Goal: Task Accomplishment & Management: Use online tool/utility

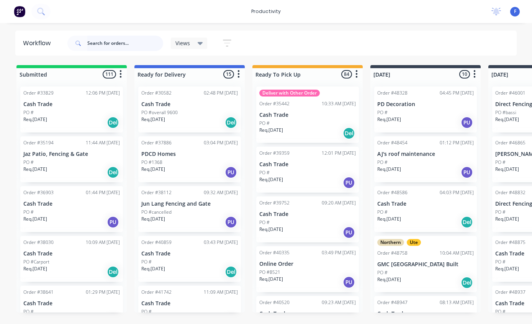
click at [115, 44] on input "text" at bounding box center [125, 43] width 76 height 15
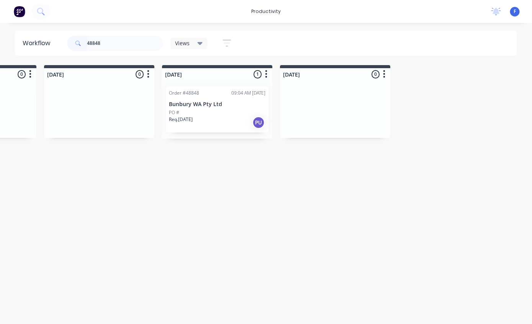
scroll to position [0, 634]
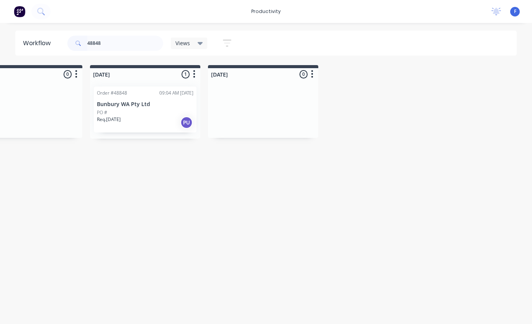
click at [149, 116] on div "Req. [DATE] PU" at bounding box center [145, 122] width 96 height 13
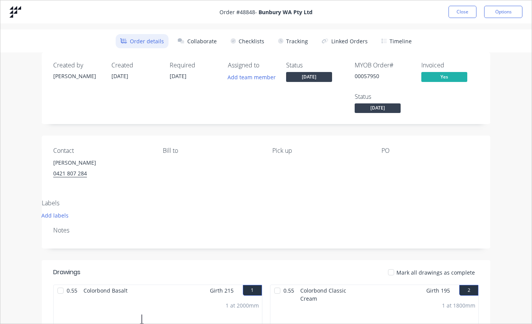
click at [300, 34] on button "Tracking" at bounding box center [292, 41] width 39 height 14
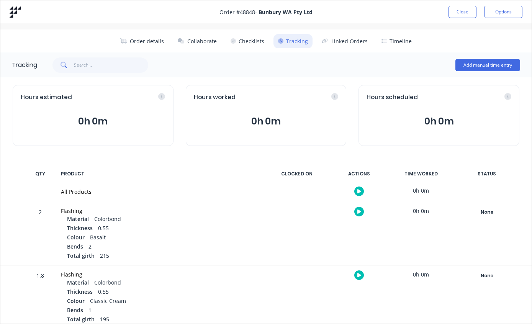
scroll to position [0, 0]
click at [460, 17] on button "Close" at bounding box center [462, 12] width 28 height 12
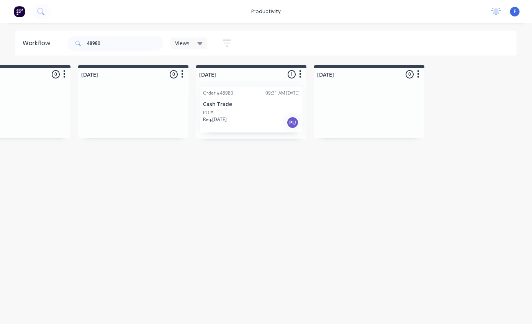
scroll to position [0, 634]
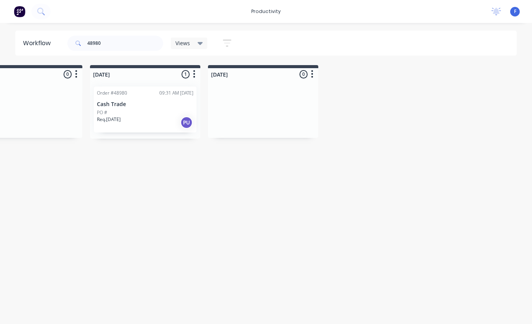
click at [151, 105] on p "Cash Trade" at bounding box center [145, 104] width 96 height 7
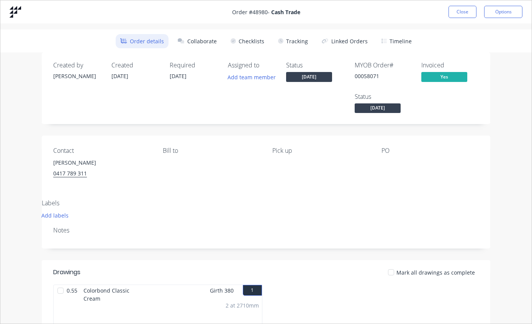
scroll to position [0, 0]
click at [454, 17] on button "Close" at bounding box center [462, 12] width 28 height 12
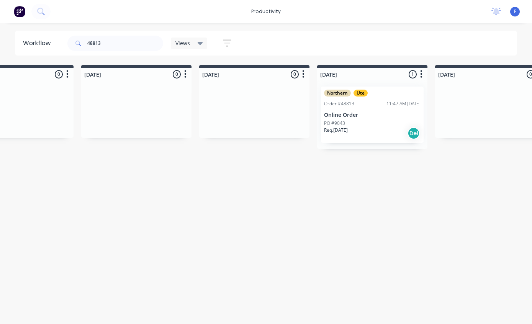
scroll to position [0, 634]
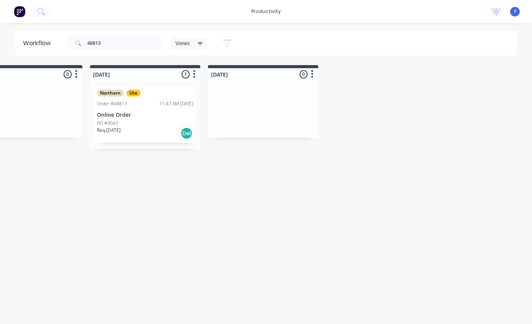
click at [155, 120] on div "PO #9043" at bounding box center [145, 123] width 96 height 7
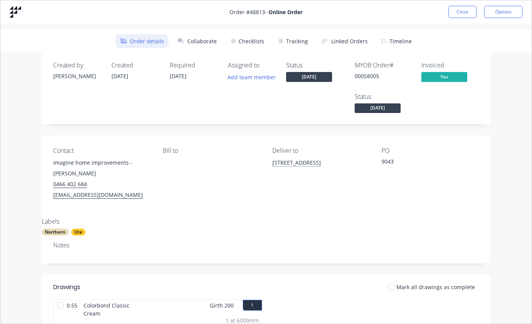
click at [290, 48] on button "Tracking" at bounding box center [292, 41] width 39 height 14
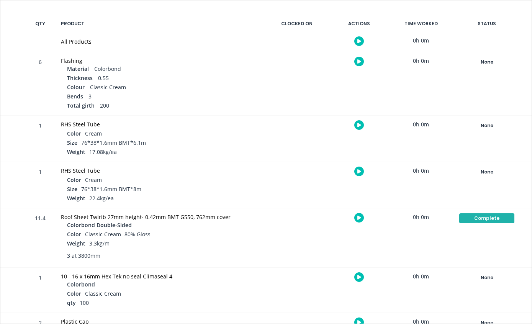
scroll to position [149, 0]
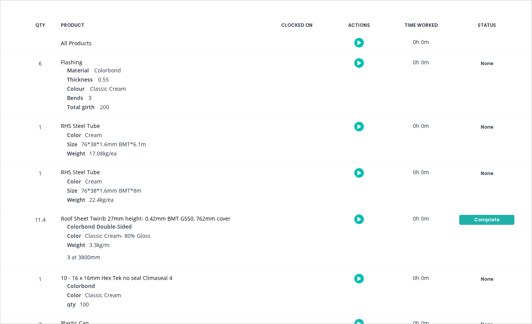
click at [485, 62] on div "None" at bounding box center [486, 64] width 55 height 10
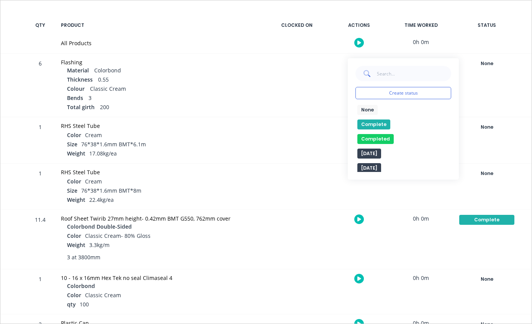
click at [370, 123] on button "Complete" at bounding box center [373, 124] width 33 height 10
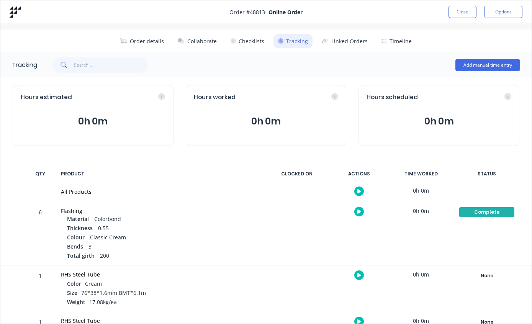
scroll to position [0, 0]
click at [466, 7] on button "Close" at bounding box center [462, 12] width 28 height 12
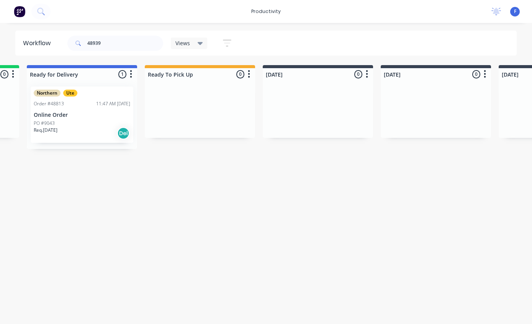
scroll to position [15, 0]
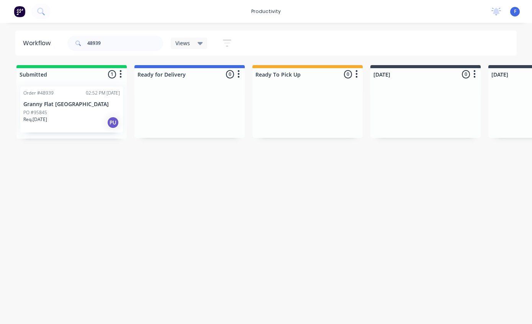
click at [81, 116] on div "Req. [DATE] PU" at bounding box center [71, 122] width 96 height 13
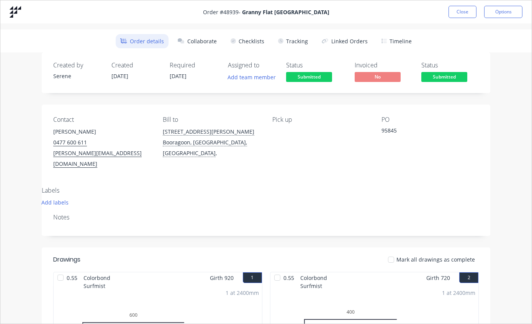
click at [297, 38] on button "Tracking" at bounding box center [292, 41] width 39 height 14
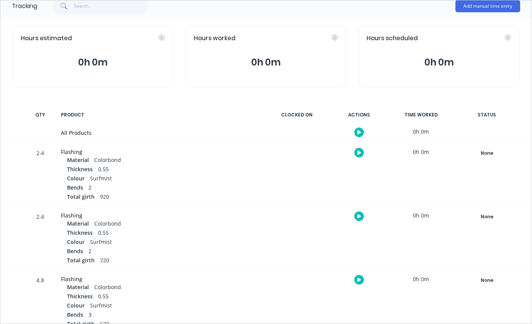
scroll to position [59, 0]
click at [489, 152] on div "None" at bounding box center [486, 154] width 55 height 10
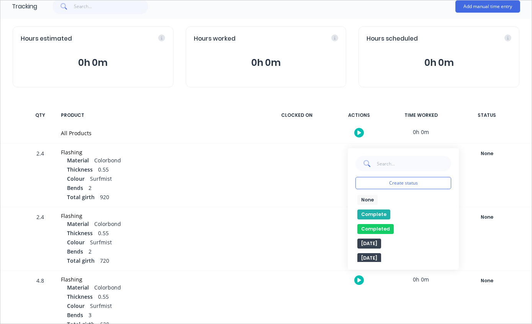
click at [377, 214] on button "Complete" at bounding box center [373, 214] width 33 height 10
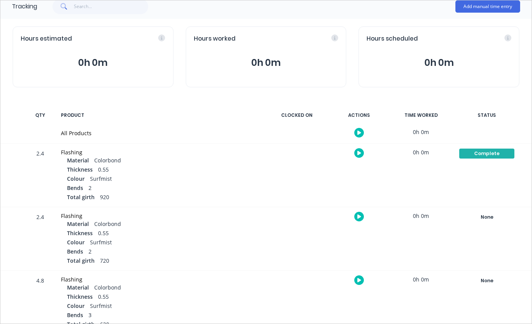
click at [489, 212] on div "None" at bounding box center [486, 217] width 55 height 10
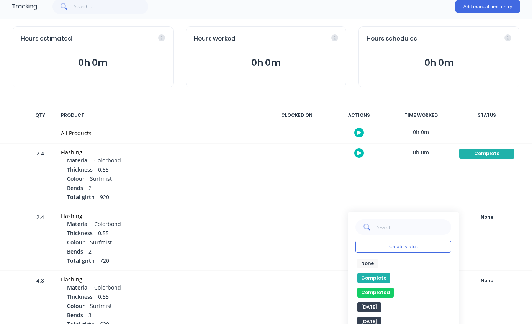
click at [376, 267] on button "None" at bounding box center [367, 263] width 20 height 10
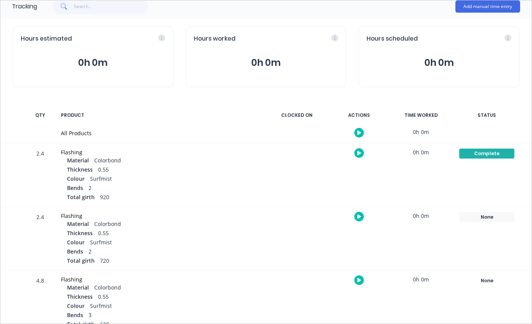
click at [494, 217] on div "None" at bounding box center [486, 217] width 55 height 10
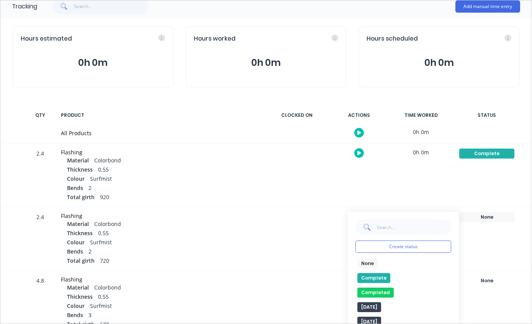
click at [384, 280] on button "Complete" at bounding box center [373, 278] width 33 height 10
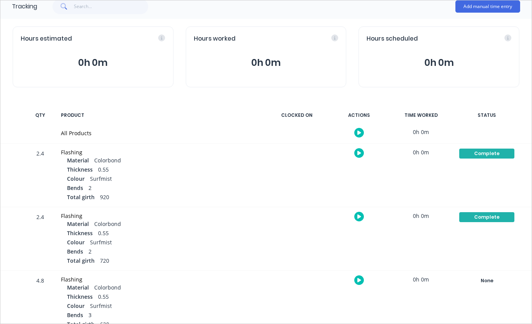
click at [484, 284] on div "None" at bounding box center [486, 281] width 55 height 10
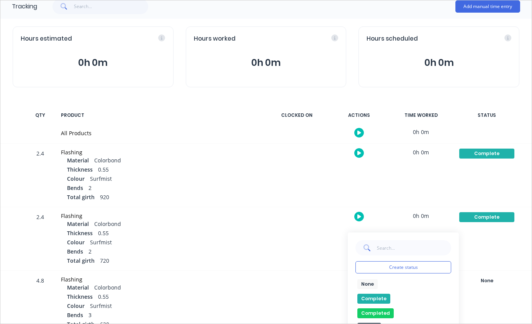
click at [381, 294] on button "Complete" at bounding box center [373, 299] width 33 height 10
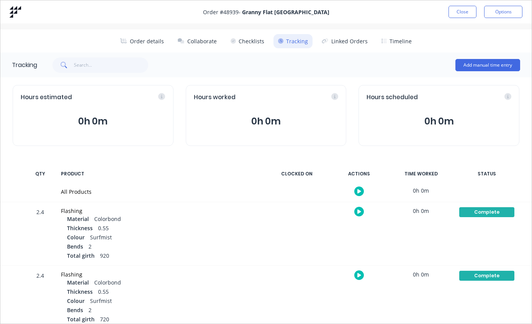
scroll to position [0, 0]
click at [463, 10] on button "Close" at bounding box center [462, 12] width 28 height 12
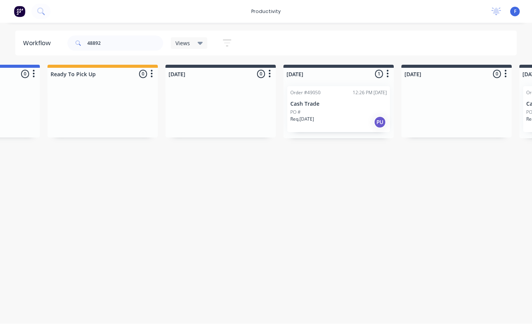
click at [325, 109] on div "PO #" at bounding box center [338, 112] width 96 height 7
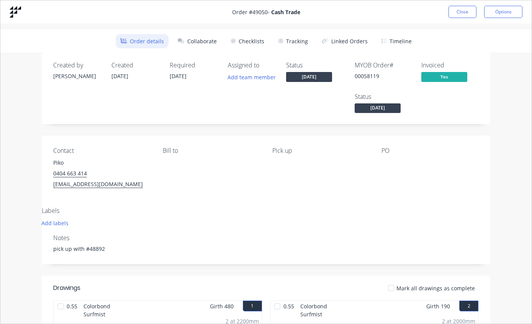
click at [456, 17] on button "Close" at bounding box center [462, 12] width 28 height 12
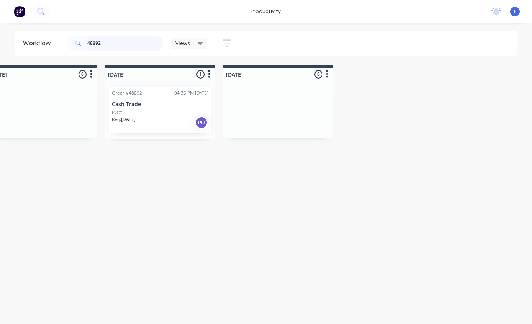
scroll to position [2, 634]
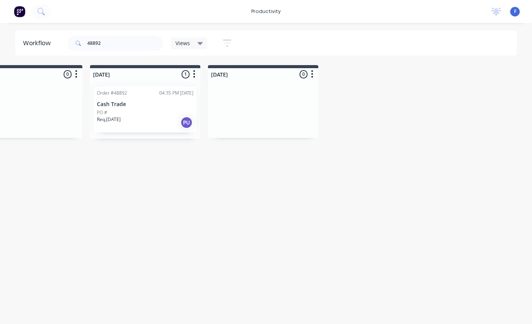
click at [156, 98] on div "Order #48892 04:35 PM [DATE] Cash Trade PO # Req. [DATE] PU" at bounding box center [145, 110] width 103 height 46
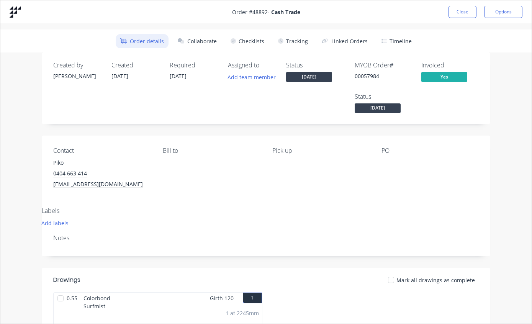
scroll to position [0, 0]
click at [291, 46] on button "Tracking" at bounding box center [292, 41] width 39 height 14
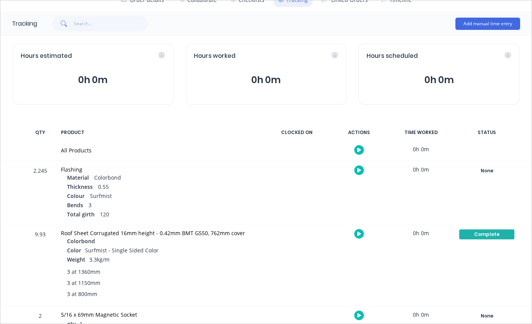
scroll to position [41, 0]
click at [497, 172] on div "None" at bounding box center [486, 171] width 55 height 10
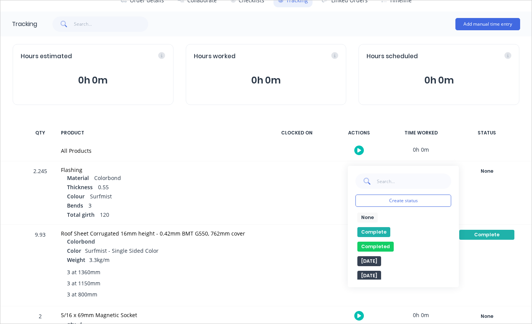
click at [376, 234] on button "Complete" at bounding box center [373, 232] width 33 height 10
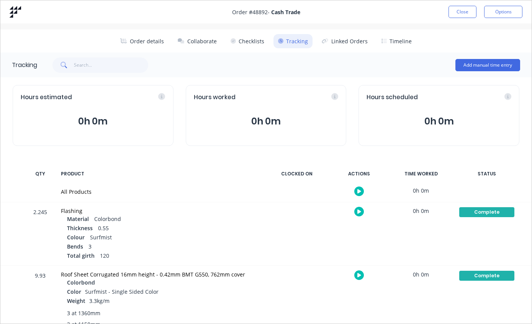
scroll to position [0, 0]
click at [460, 16] on button "Close" at bounding box center [462, 12] width 28 height 12
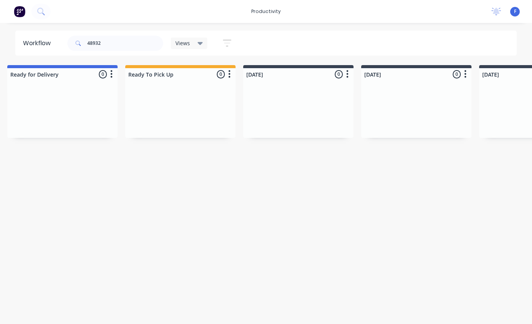
scroll to position [3, 0]
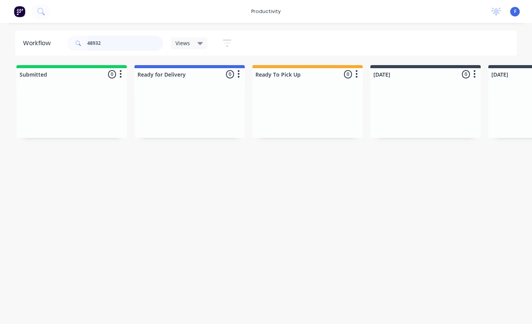
click at [131, 38] on input "48932" at bounding box center [125, 43] width 76 height 15
click at [132, 40] on input "48932" at bounding box center [125, 43] width 76 height 15
click at [78, 105] on p "Coastal Engineering (Aust) Pty Ltd" at bounding box center [71, 104] width 96 height 7
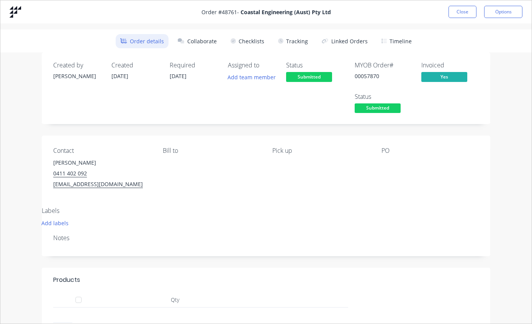
click at [302, 38] on button "Tracking" at bounding box center [292, 41] width 39 height 14
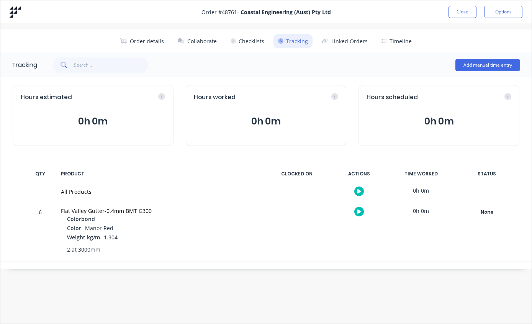
click at [495, 208] on div "None" at bounding box center [486, 212] width 55 height 10
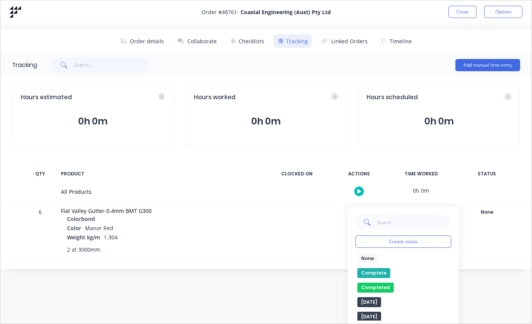
click at [375, 272] on button "Complete" at bounding box center [373, 273] width 33 height 10
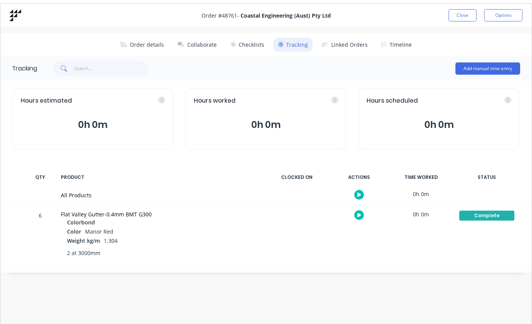
scroll to position [0, 101]
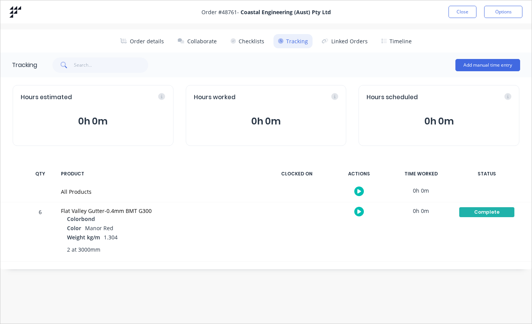
click at [465, 11] on button "Close" at bounding box center [462, 12] width 28 height 12
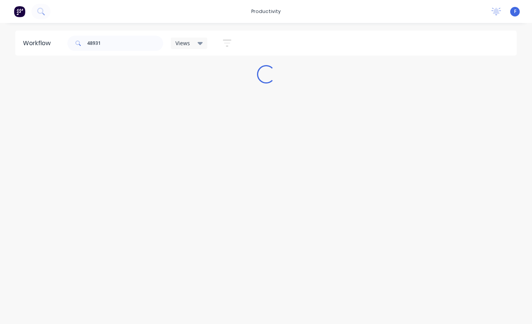
scroll to position [0, 0]
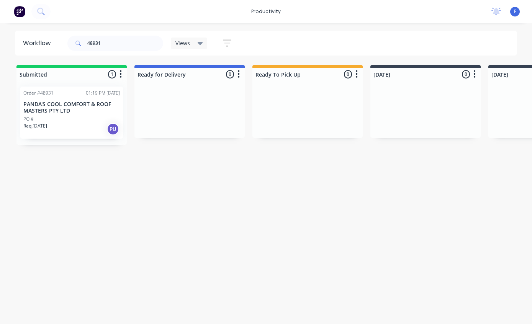
click at [75, 116] on div "PO #" at bounding box center [71, 119] width 96 height 7
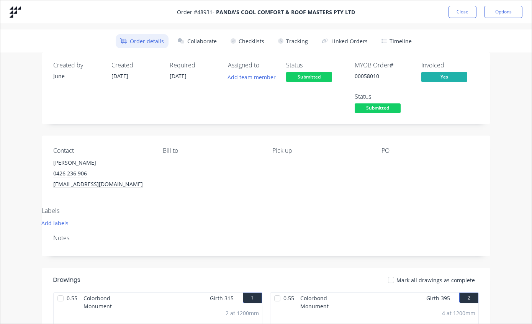
click at [303, 46] on button "Tracking" at bounding box center [292, 41] width 39 height 14
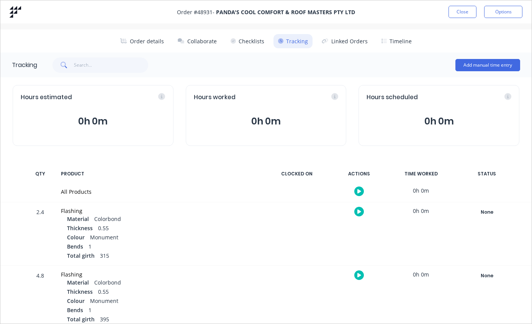
scroll to position [0, 0]
click at [459, 6] on button "Close" at bounding box center [462, 12] width 28 height 12
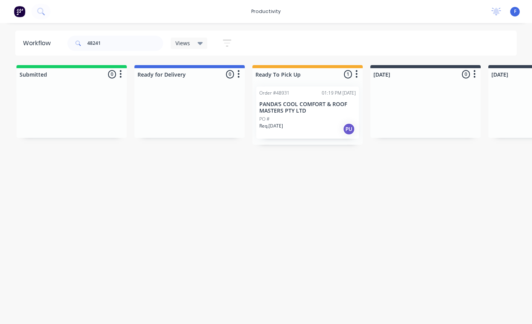
click at [512, 306] on div "Workflow 48241 Views Save new view None (Default) edit Show/Hide statuses Show …" at bounding box center [266, 170] width 532 height 278
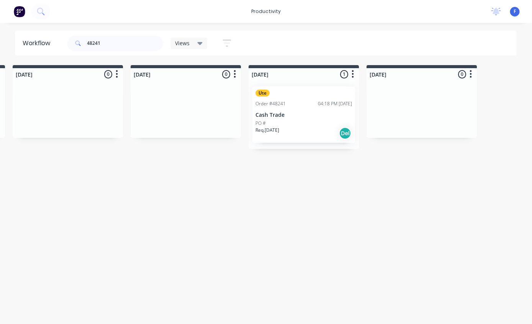
scroll to position [0, 473]
click at [314, 119] on div "Ute Order #48241 04:18 PM [DATE] Cash Trade PO # Req. [DATE] Del" at bounding box center [306, 115] width 103 height 56
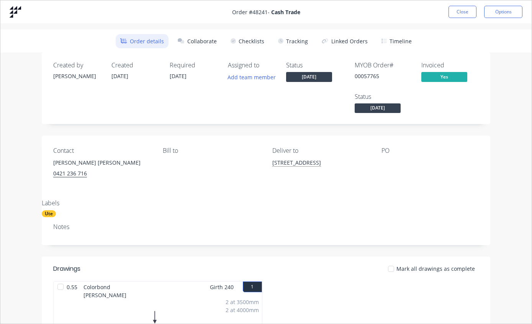
click at [302, 34] on button "Tracking" at bounding box center [292, 41] width 39 height 14
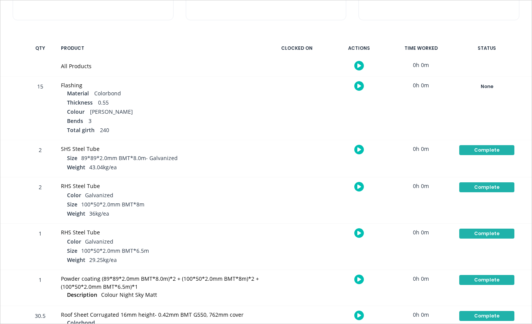
scroll to position [124, 0]
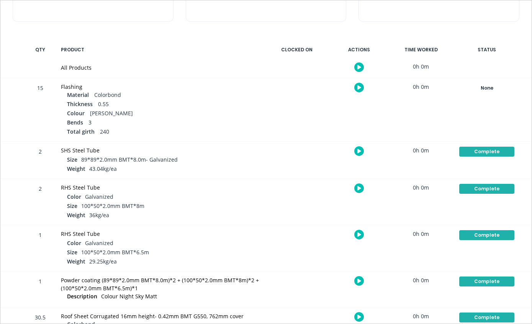
click at [487, 92] on button "None" at bounding box center [487, 88] width 56 height 11
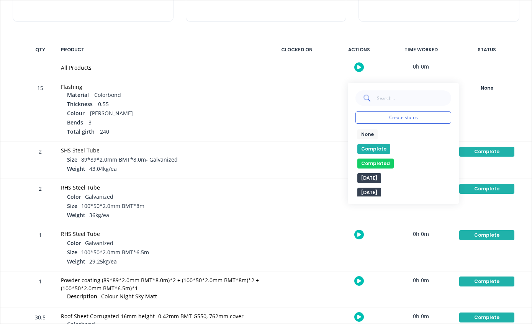
click at [379, 144] on button "Complete" at bounding box center [373, 149] width 33 height 10
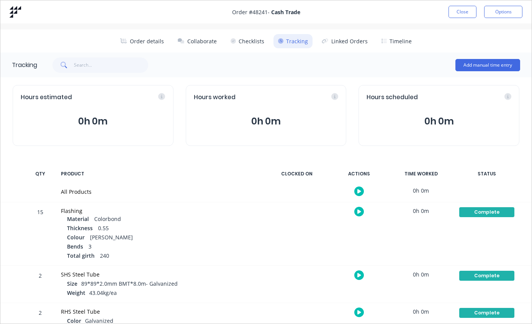
scroll to position [0, 0]
click at [455, 16] on button "Close" at bounding box center [462, 12] width 28 height 12
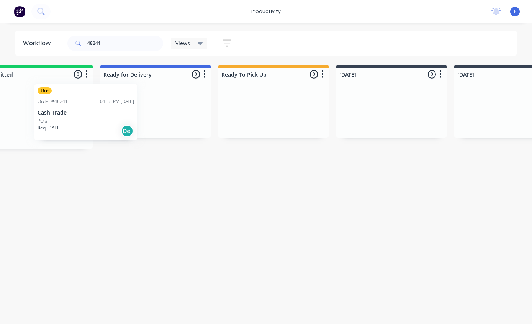
scroll to position [0, 26]
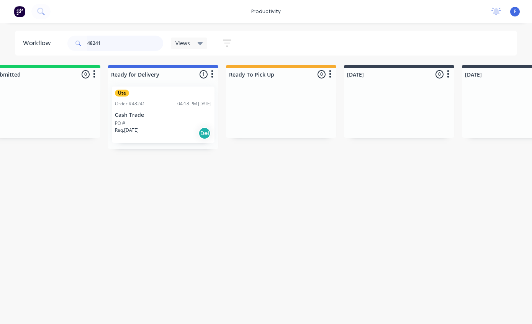
click at [126, 39] on input "48241" at bounding box center [125, 43] width 76 height 15
click at [131, 50] on input "48241" at bounding box center [125, 43] width 76 height 15
click at [110, 44] on input "48241" at bounding box center [125, 43] width 76 height 15
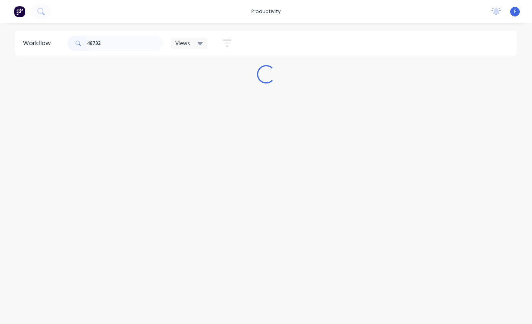
scroll to position [0, 0]
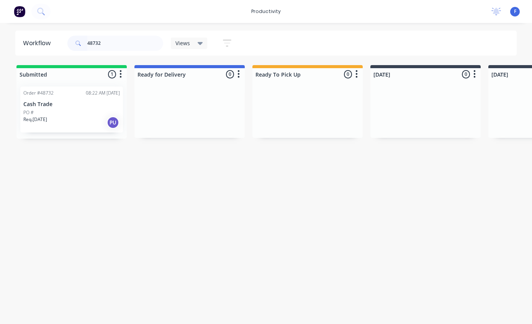
click at [70, 111] on div "PO #" at bounding box center [71, 112] width 96 height 7
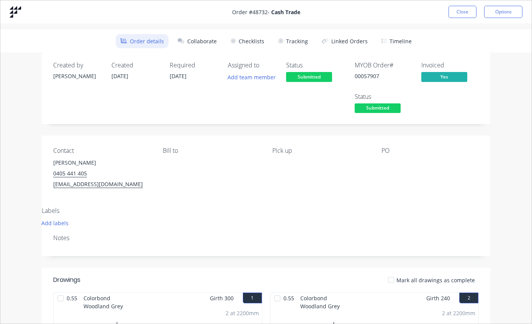
click at [302, 42] on button "Tracking" at bounding box center [292, 41] width 39 height 14
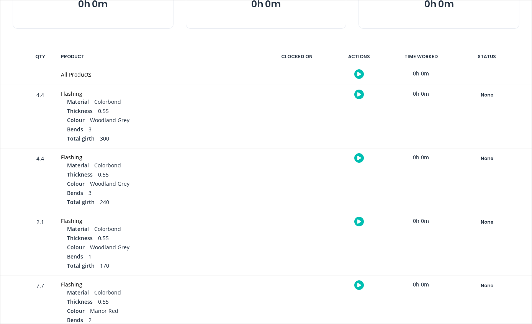
scroll to position [83, 0]
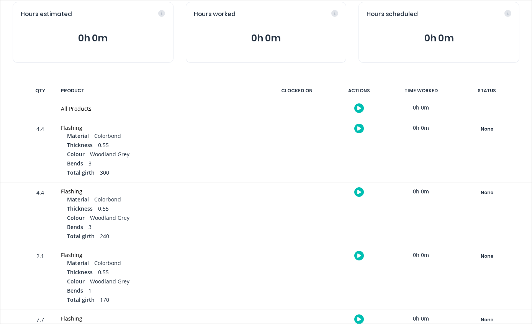
click at [489, 129] on div "None" at bounding box center [486, 129] width 55 height 10
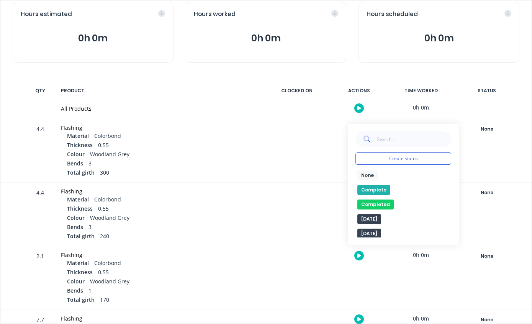
click at [374, 192] on button "Complete" at bounding box center [373, 190] width 33 height 10
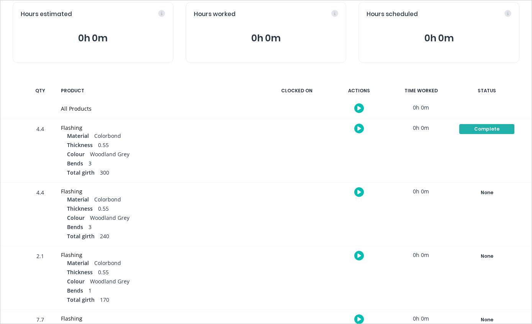
click at [500, 191] on div "None" at bounding box center [486, 193] width 55 height 10
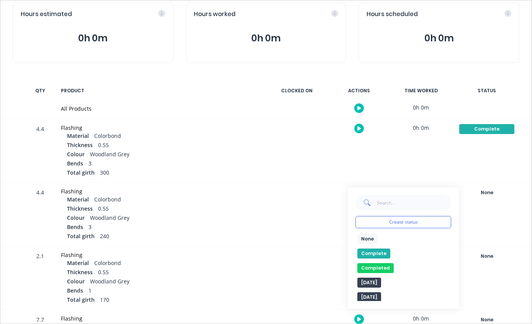
click at [385, 250] on button "Complete" at bounding box center [373, 253] width 33 height 10
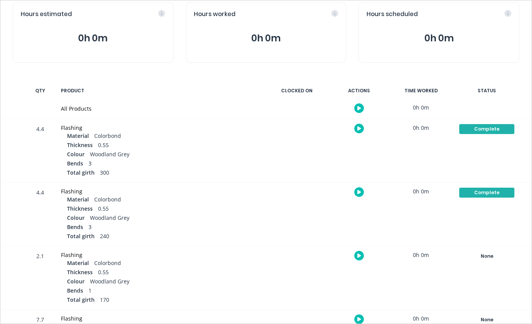
click at [500, 255] on div "None" at bounding box center [486, 256] width 55 height 10
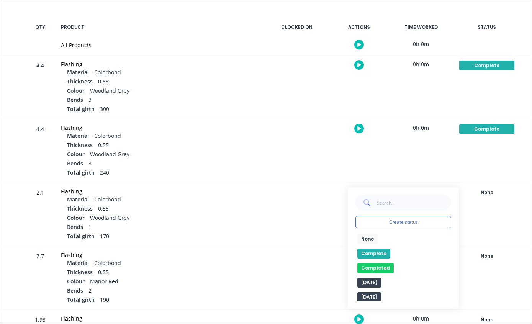
scroll to position [148, 0]
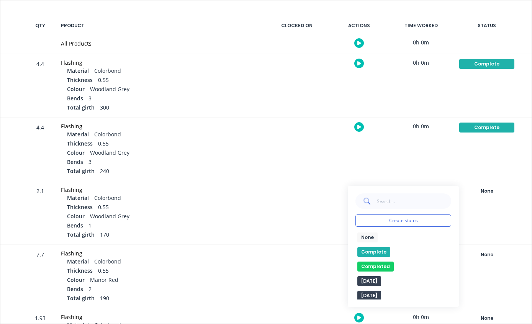
click at [374, 250] on button "Complete" at bounding box center [373, 252] width 33 height 10
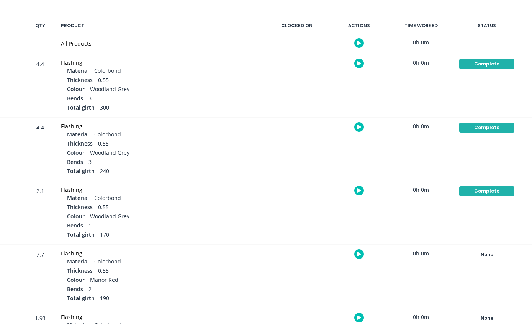
click at [487, 252] on div "None" at bounding box center [486, 255] width 55 height 10
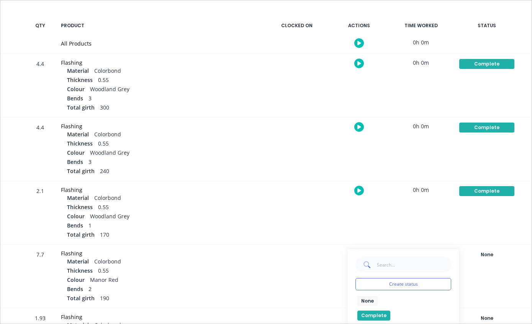
click at [378, 311] on button "Complete" at bounding box center [373, 316] width 33 height 10
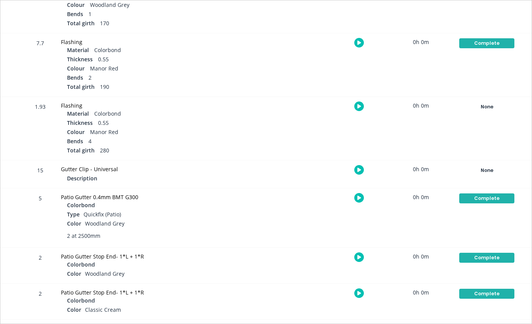
scroll to position [356, 0]
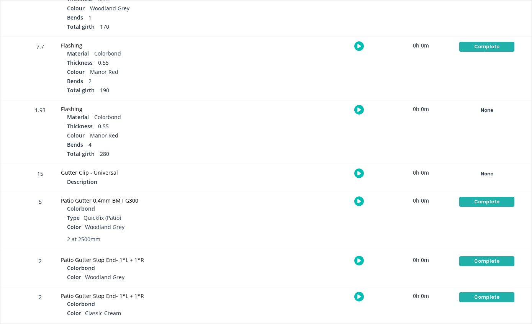
click at [495, 107] on div "None" at bounding box center [486, 110] width 55 height 10
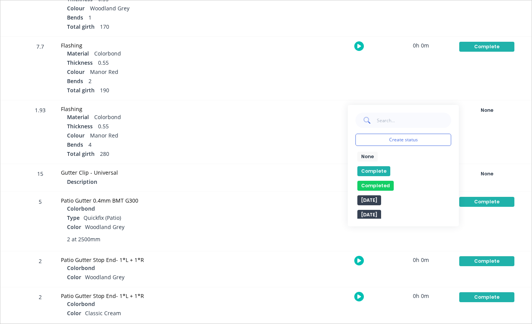
click at [382, 173] on button "Complete" at bounding box center [373, 171] width 33 height 10
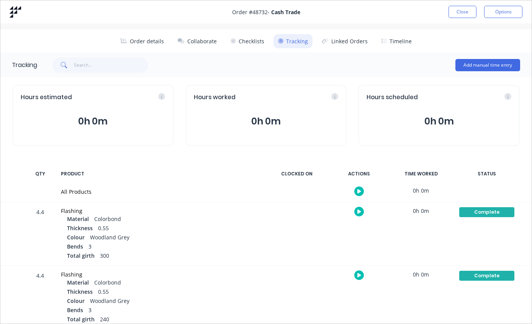
scroll to position [0, 0]
click at [455, 12] on button "Close" at bounding box center [462, 12] width 28 height 12
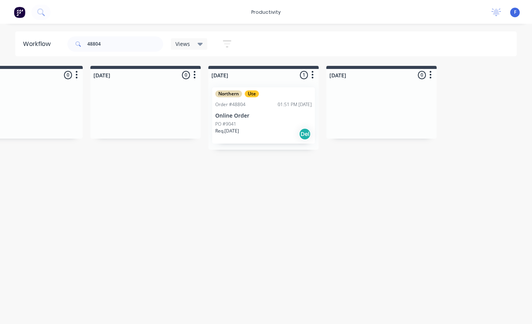
scroll to position [0, 513]
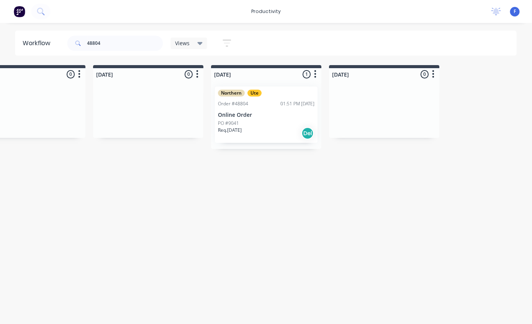
click at [285, 125] on div "PO #9041" at bounding box center [266, 123] width 96 height 7
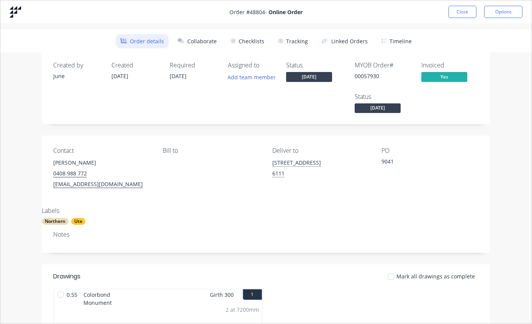
click at [303, 39] on button "Tracking" at bounding box center [292, 41] width 39 height 14
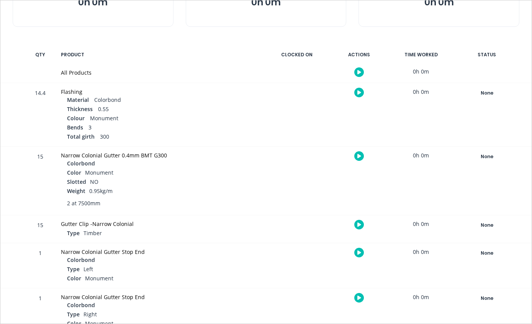
scroll to position [118, 0]
click at [492, 92] on div "None" at bounding box center [486, 94] width 55 height 10
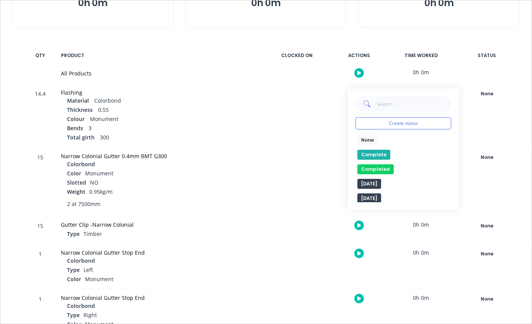
click at [375, 157] on button "Complete" at bounding box center [373, 155] width 33 height 10
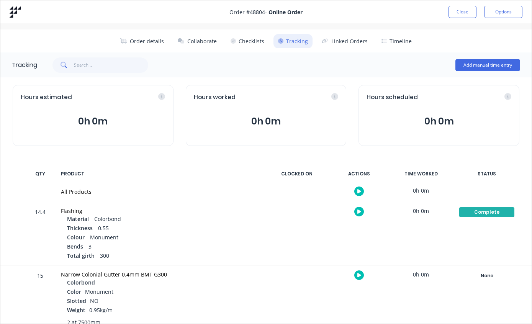
scroll to position [0, 0]
click at [461, 14] on button "Close" at bounding box center [462, 12] width 28 height 12
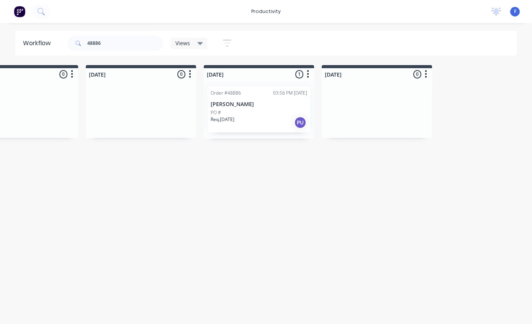
scroll to position [0, 541]
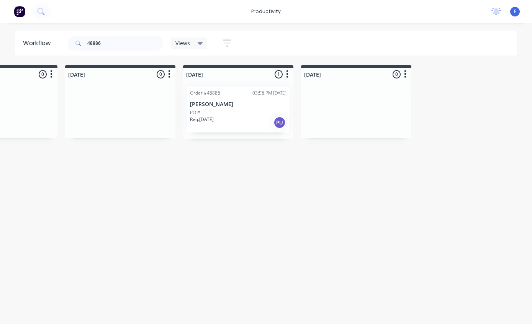
click at [252, 105] on p "[PERSON_NAME]" at bounding box center [238, 104] width 96 height 7
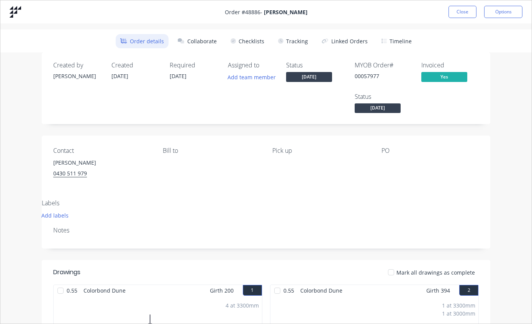
click at [304, 42] on button "Tracking" at bounding box center [292, 41] width 39 height 14
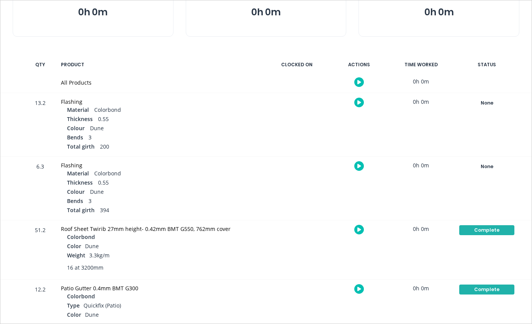
scroll to position [111, 0]
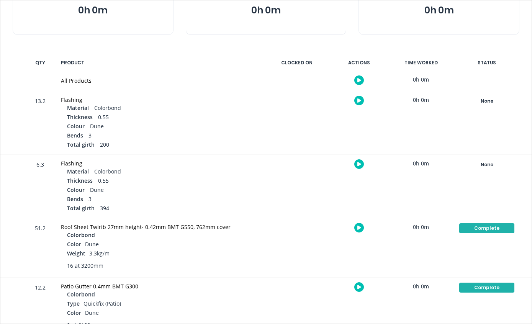
click at [499, 96] on div "None" at bounding box center [486, 101] width 55 height 10
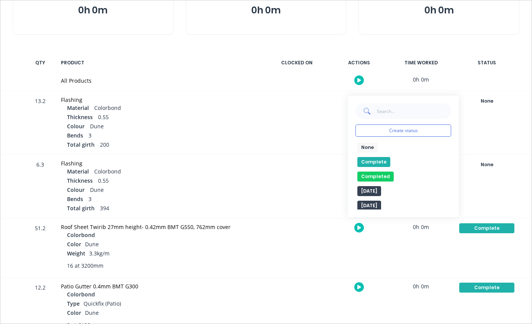
click at [374, 162] on button "Complete" at bounding box center [373, 162] width 33 height 10
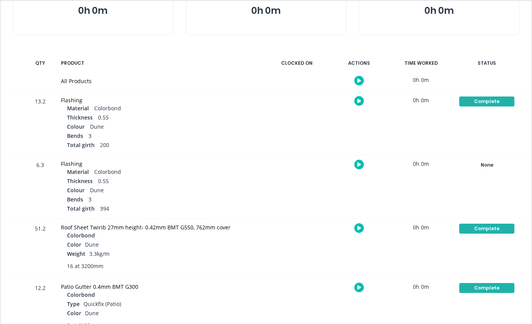
scroll to position [0, 511]
click at [494, 160] on div "None" at bounding box center [486, 165] width 55 height 10
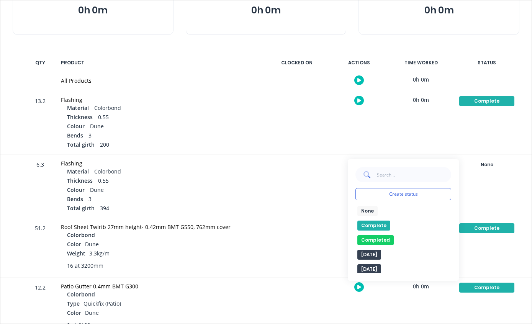
click at [384, 221] on button "Complete" at bounding box center [373, 226] width 33 height 10
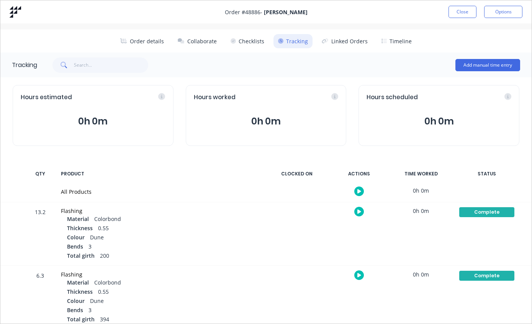
scroll to position [0, 0]
click at [462, 7] on button "Close" at bounding box center [462, 12] width 28 height 12
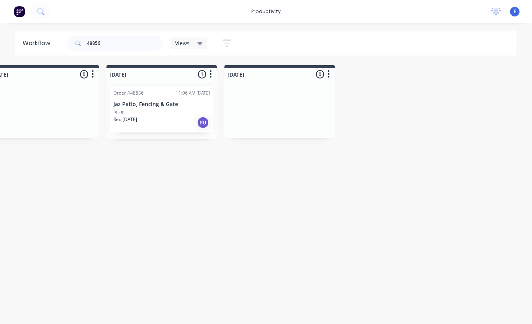
scroll to position [0, 634]
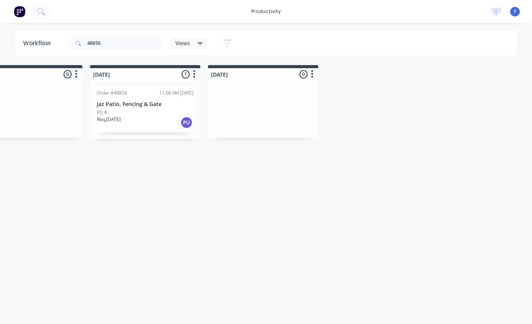
click at [150, 121] on div "Req. [DATE] PU" at bounding box center [145, 122] width 96 height 13
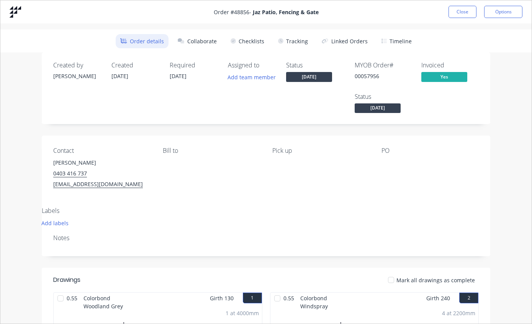
click at [290, 41] on button "Tracking" at bounding box center [292, 41] width 39 height 14
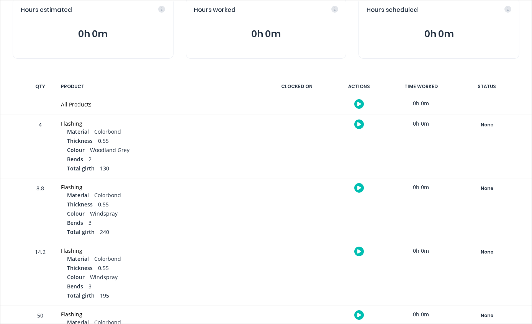
scroll to position [90, 0]
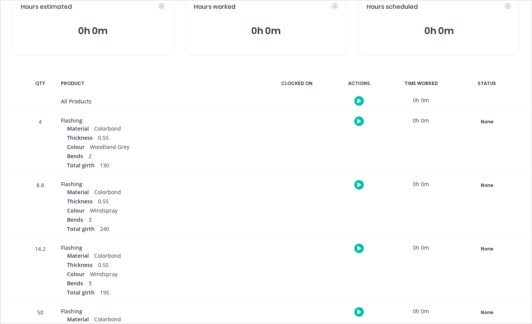
click at [486, 112] on div "None Create status None edit Complete Completed edit [DATE] [DATE] Ready for De…" at bounding box center [486, 143] width 65 height 63
click at [494, 117] on div "None" at bounding box center [486, 122] width 55 height 10
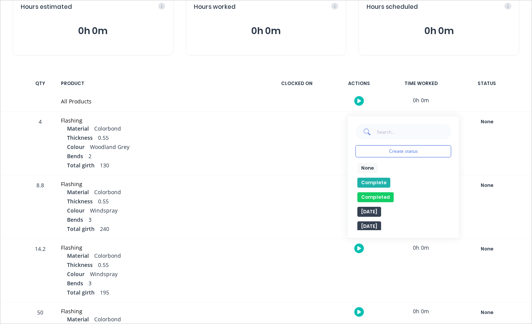
click at [382, 181] on button "Complete" at bounding box center [373, 183] width 33 height 10
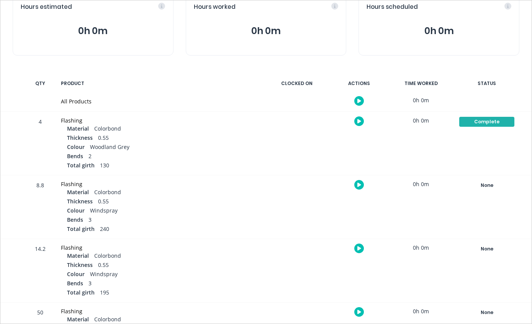
scroll to position [0, 594]
click at [489, 187] on div "None" at bounding box center [486, 185] width 55 height 10
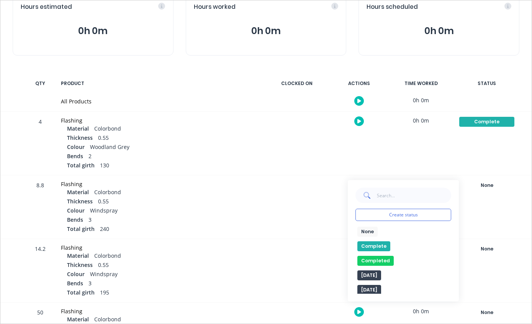
click at [375, 245] on button "Complete" at bounding box center [373, 246] width 33 height 10
click at [491, 244] on div "None" at bounding box center [486, 249] width 55 height 10
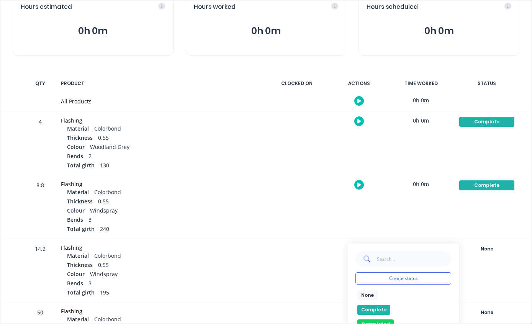
click at [377, 307] on button "Complete" at bounding box center [373, 310] width 33 height 10
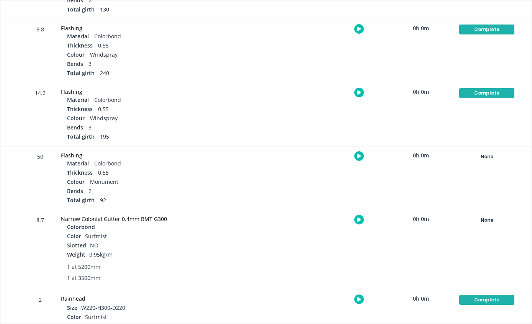
scroll to position [268, 0]
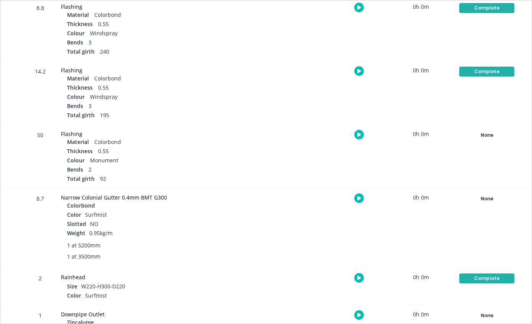
click at [495, 131] on div "None" at bounding box center [486, 135] width 55 height 10
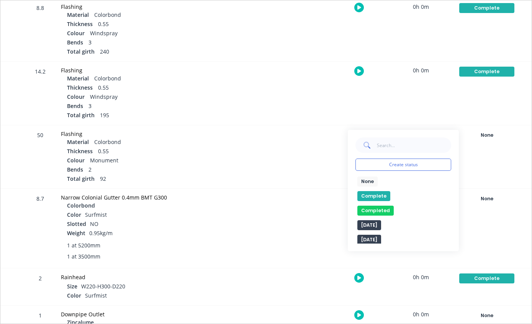
click at [380, 196] on button "Complete" at bounding box center [373, 196] width 33 height 10
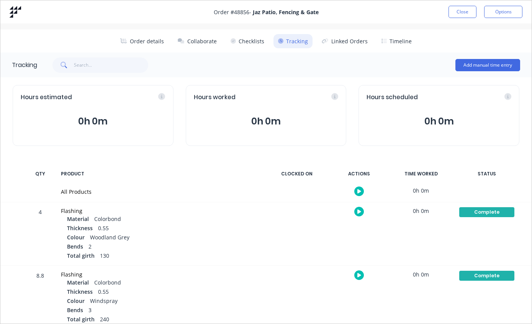
scroll to position [0, 0]
click at [455, 17] on button "Close" at bounding box center [462, 12] width 28 height 12
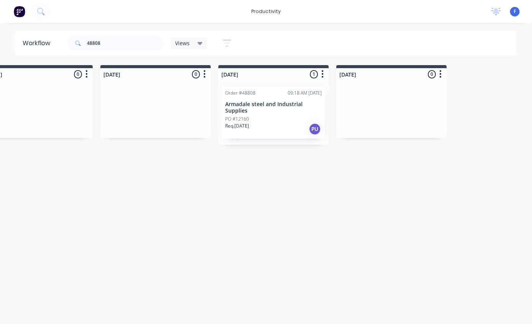
click at [266, 113] on p "Armadale steel and Industrial Supplies" at bounding box center [274, 107] width 96 height 13
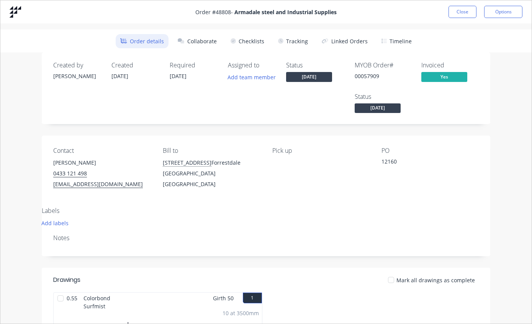
click at [463, 13] on button "Close" at bounding box center [462, 12] width 28 height 12
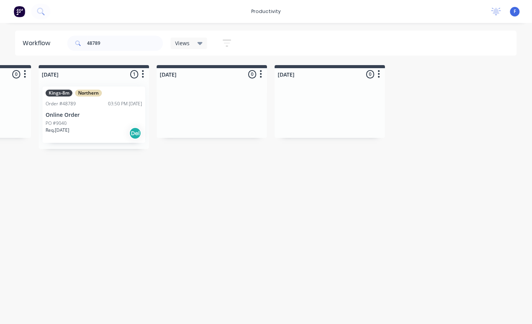
click at [82, 117] on p "Online Order" at bounding box center [94, 115] width 96 height 7
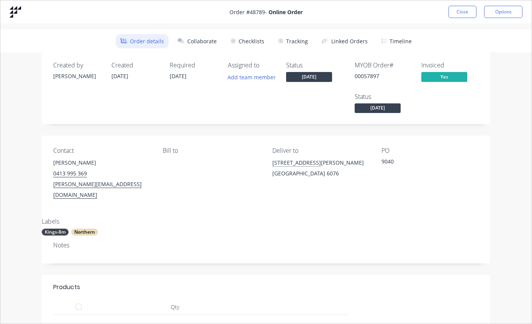
click at [294, 41] on button "Tracking" at bounding box center [292, 41] width 39 height 14
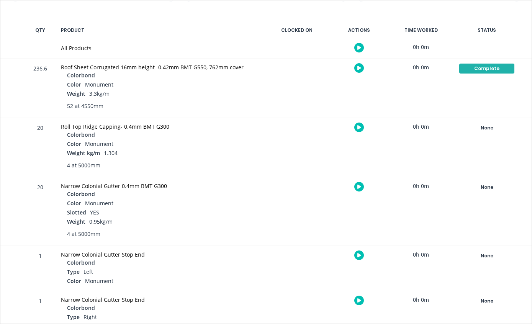
scroll to position [145, 0]
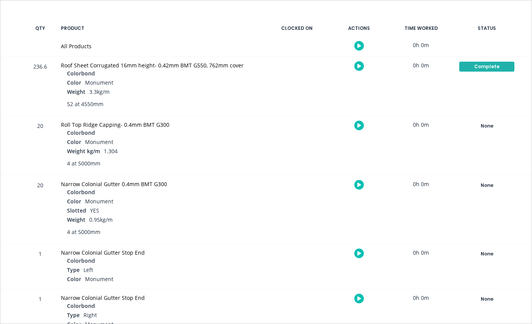
click at [491, 125] on div "None" at bounding box center [486, 126] width 55 height 10
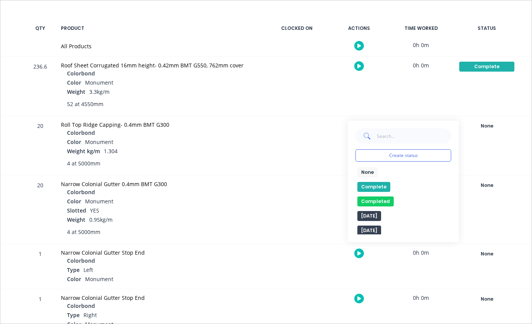
click at [378, 187] on button "Complete" at bounding box center [373, 187] width 33 height 10
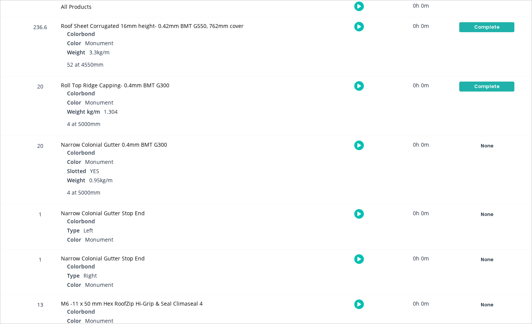
scroll to position [185, 0]
click at [493, 143] on div "None" at bounding box center [486, 146] width 55 height 10
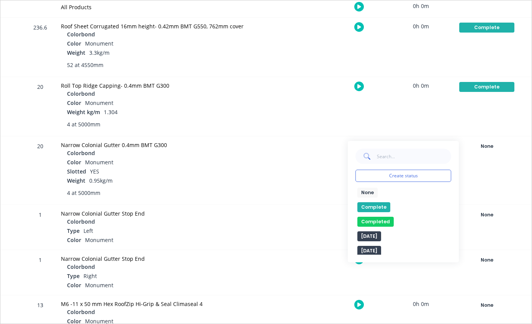
click at [369, 208] on button "Complete" at bounding box center [373, 207] width 33 height 10
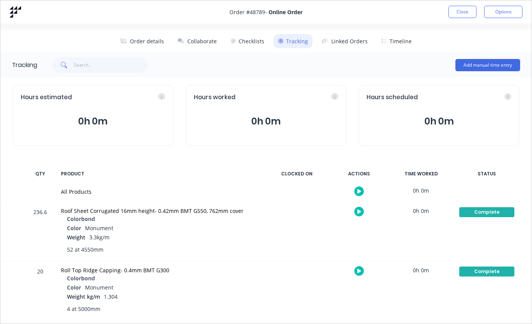
scroll to position [0, 0]
click at [459, 12] on button "Close" at bounding box center [462, 12] width 28 height 12
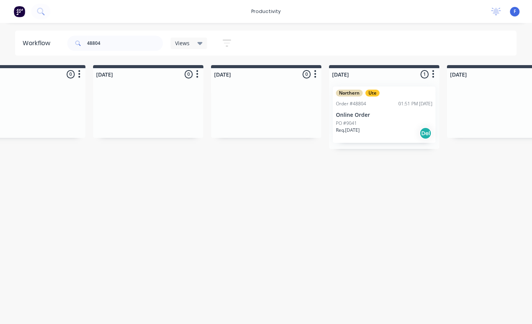
scroll to position [0, 634]
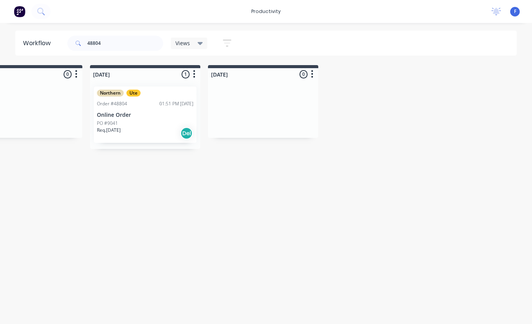
click at [137, 113] on p "Online Order" at bounding box center [145, 115] width 96 height 7
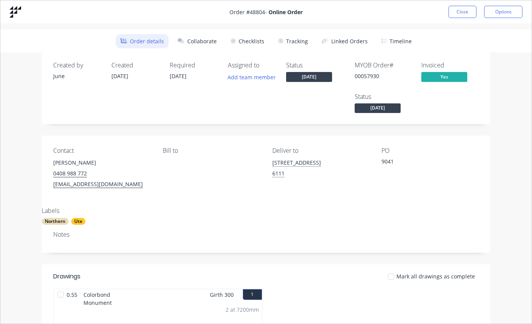
click at [296, 41] on button "Tracking" at bounding box center [292, 41] width 39 height 14
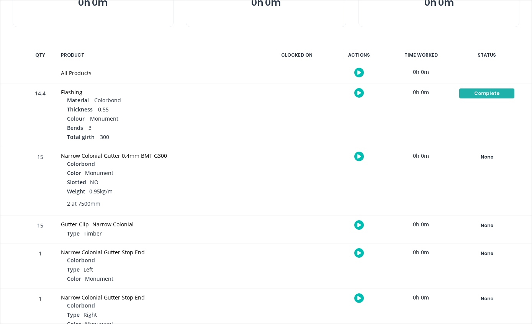
scroll to position [118, 0]
click at [488, 157] on div "None" at bounding box center [486, 157] width 55 height 10
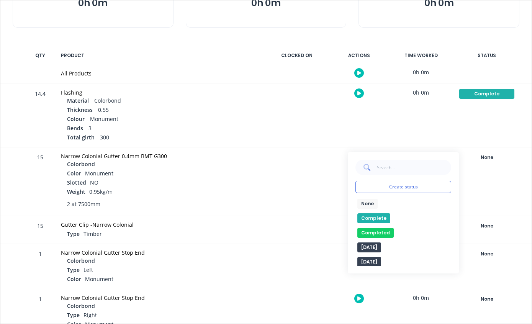
click at [382, 214] on button "Complete" at bounding box center [373, 218] width 33 height 10
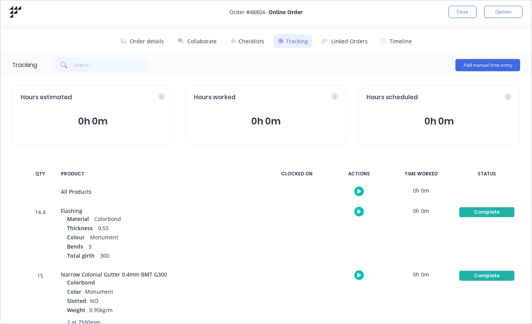
scroll to position [0, 0]
click at [458, 10] on button "Close" at bounding box center [462, 12] width 28 height 12
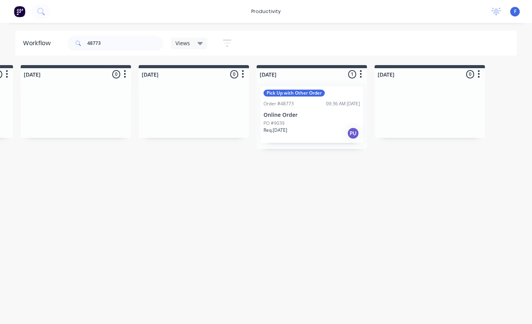
scroll to position [0, 461]
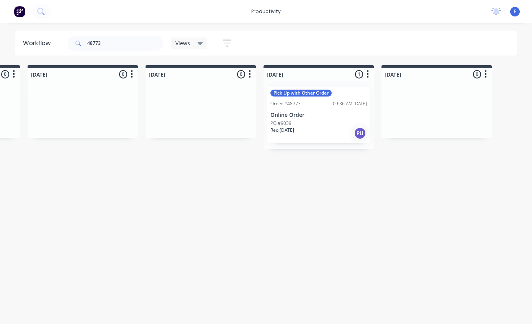
click at [306, 114] on p "Online Order" at bounding box center [318, 115] width 96 height 7
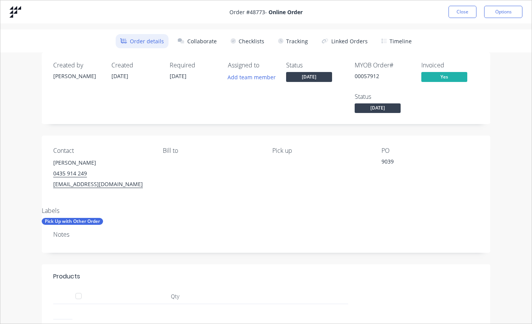
click at [304, 41] on button "Tracking" at bounding box center [292, 41] width 39 height 14
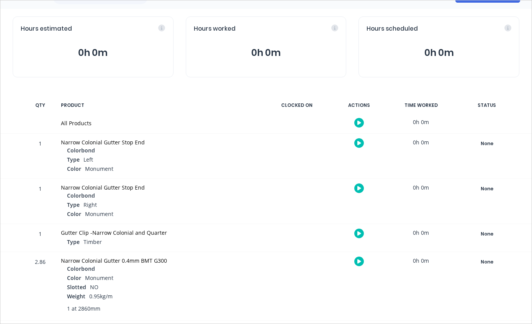
scroll to position [75, 0]
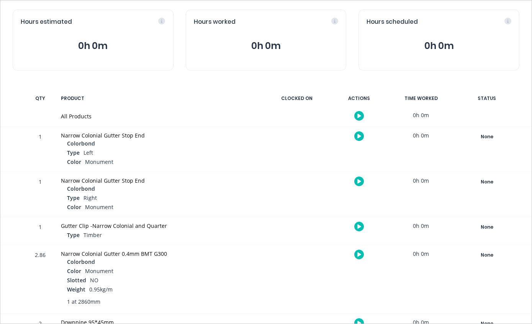
click at [488, 136] on div "None" at bounding box center [486, 137] width 55 height 10
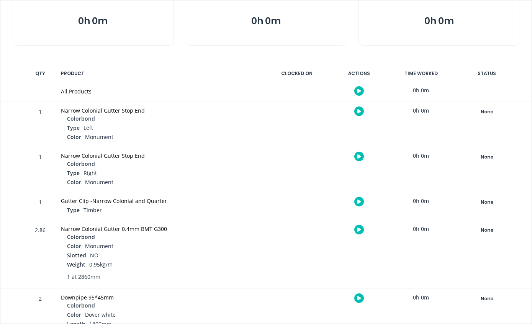
scroll to position [100, 0]
click at [488, 226] on div "None" at bounding box center [486, 231] width 55 height 10
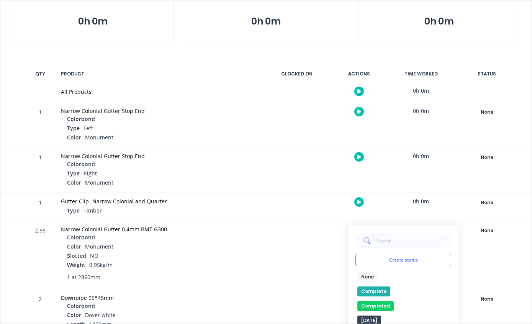
click at [380, 288] on button "Complete" at bounding box center [373, 291] width 33 height 10
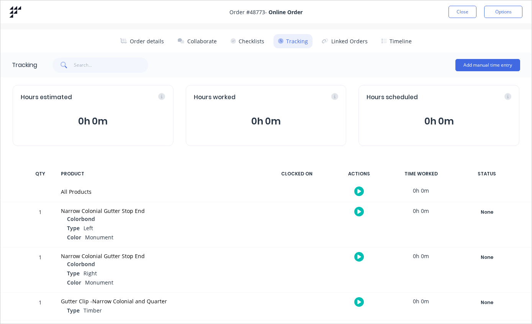
scroll to position [0, 0]
click at [460, 14] on button "Close" at bounding box center [462, 12] width 28 height 12
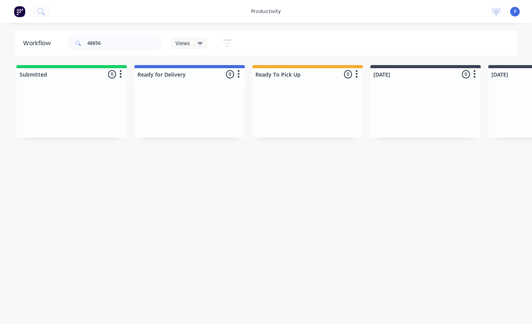
click at [298, 124] on div at bounding box center [307, 108] width 110 height 57
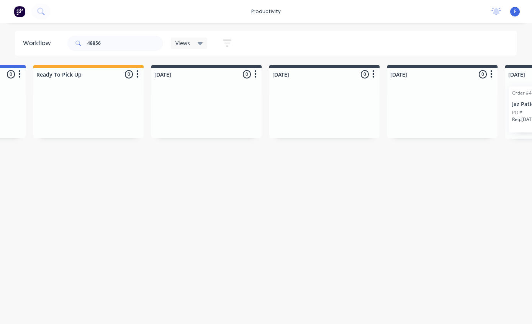
scroll to position [0, 634]
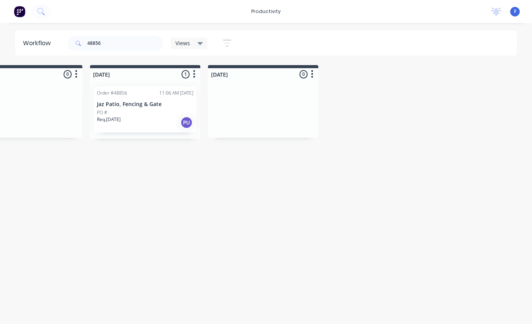
click at [147, 103] on p "Jaz Patio, Fencing & Gate" at bounding box center [145, 104] width 96 height 7
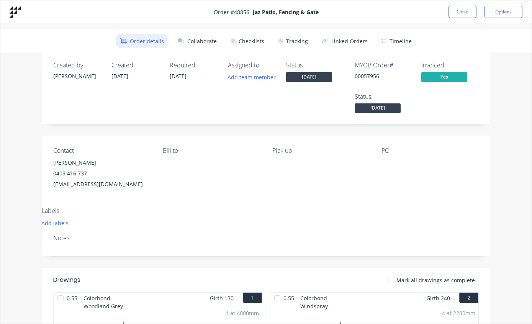
click at [295, 38] on button "Tracking" at bounding box center [292, 41] width 39 height 14
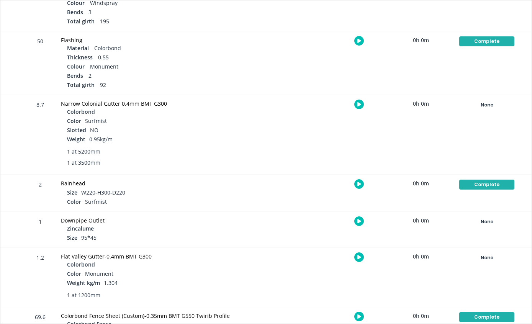
scroll to position [365, 0]
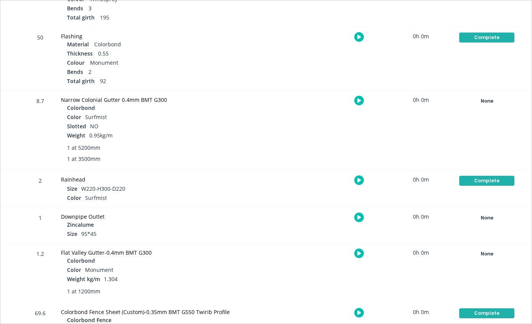
click at [495, 101] on div "None" at bounding box center [486, 101] width 55 height 10
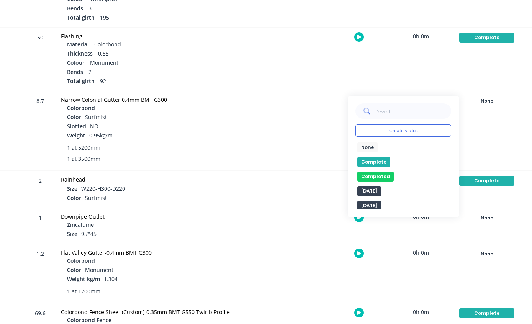
click at [368, 162] on button "Complete" at bounding box center [373, 162] width 33 height 10
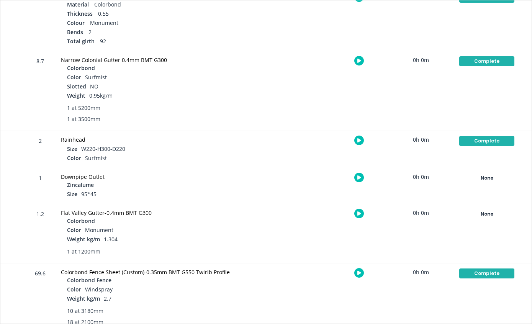
scroll to position [405, 0]
click at [500, 217] on div "None" at bounding box center [486, 214] width 55 height 10
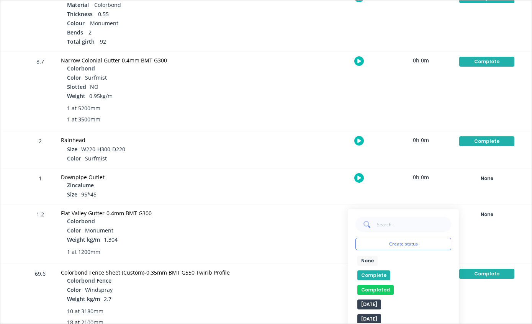
click at [372, 276] on button "Complete" at bounding box center [373, 275] width 33 height 10
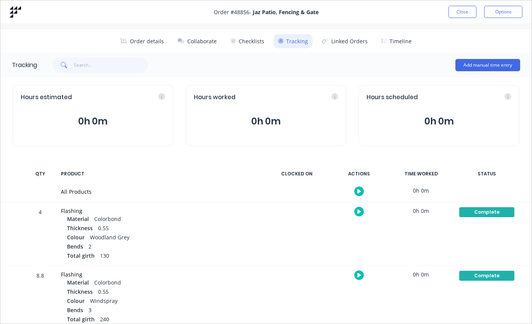
scroll to position [0, 0]
click at [460, 6] on button "Close" at bounding box center [462, 12] width 28 height 12
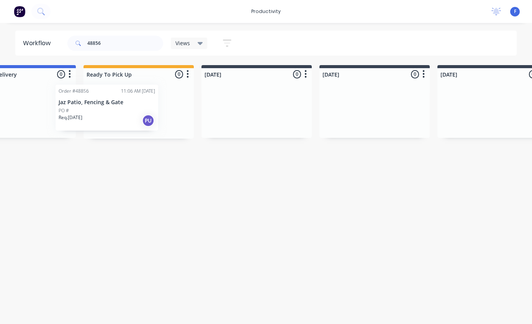
scroll to position [0, 167]
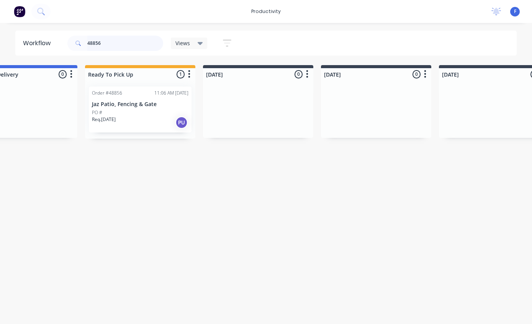
click at [123, 39] on input "48856" at bounding box center [125, 43] width 76 height 15
click at [117, 40] on input "48856" at bounding box center [125, 43] width 76 height 15
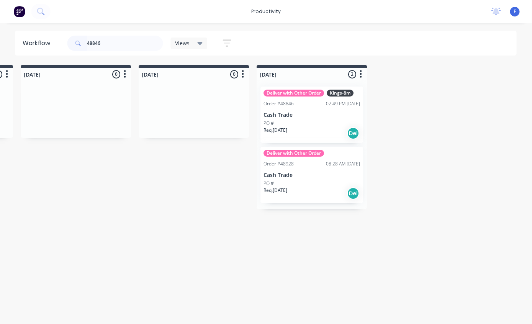
scroll to position [0, 586]
click at [307, 123] on div "PO #" at bounding box center [311, 123] width 96 height 7
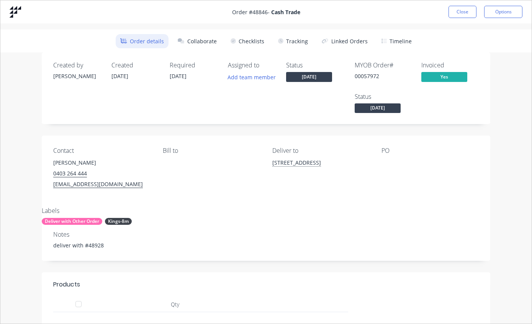
scroll to position [0, 0]
click at [299, 36] on button "Tracking" at bounding box center [292, 41] width 39 height 14
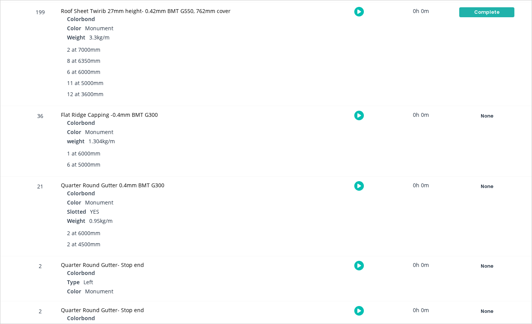
scroll to position [203, 0]
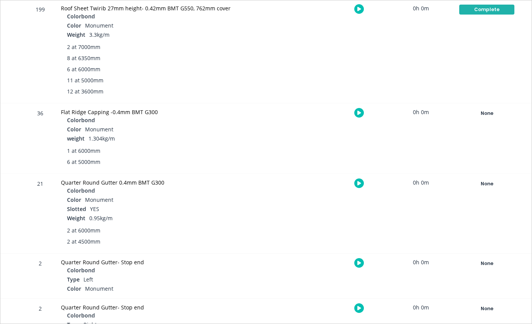
click at [489, 110] on div "None" at bounding box center [486, 113] width 55 height 10
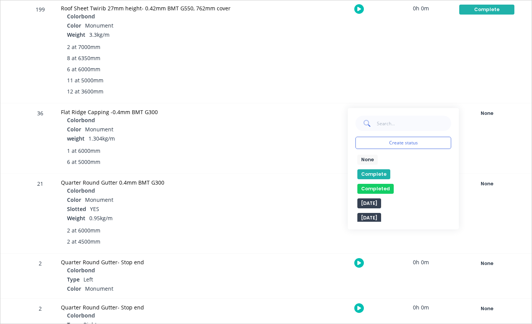
click at [374, 172] on button "Complete" at bounding box center [373, 174] width 33 height 10
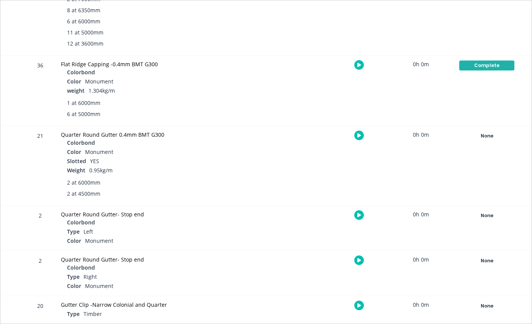
scroll to position [255, 0]
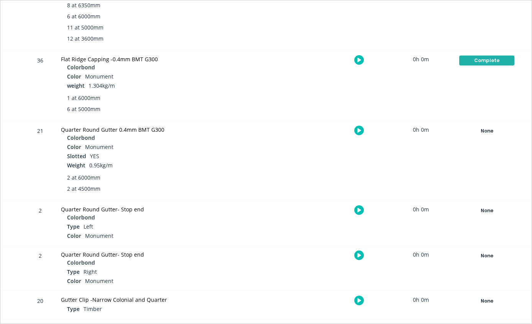
click at [488, 130] on div "None" at bounding box center [486, 131] width 55 height 10
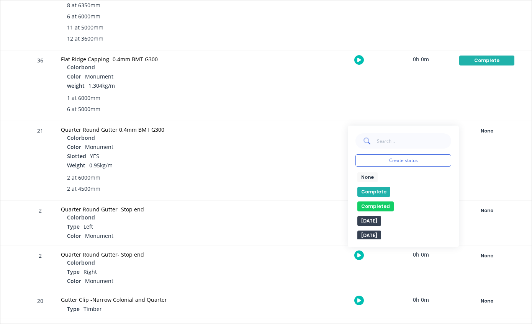
click at [378, 188] on button "Complete" at bounding box center [373, 192] width 33 height 10
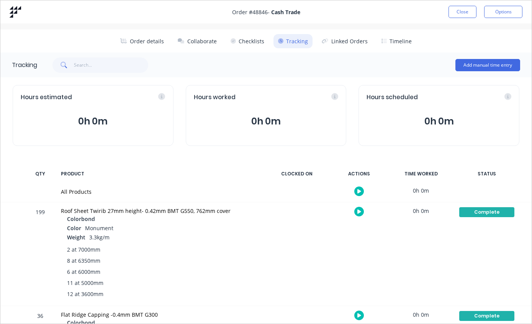
scroll to position [0, 0]
click at [463, 8] on button "Close" at bounding box center [462, 12] width 28 height 12
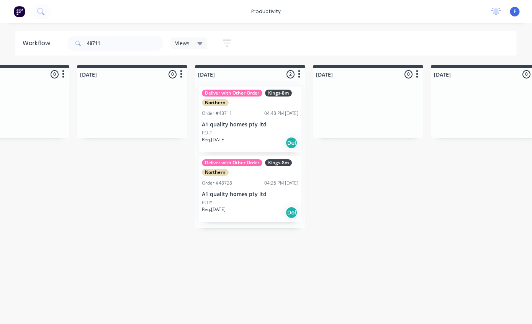
scroll to position [15, 411]
click at [269, 110] on div "04:48 PM [DATE]" at bounding box center [281, 113] width 34 height 7
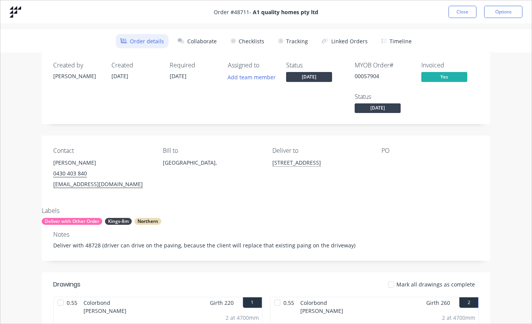
click at [303, 39] on button "Tracking" at bounding box center [292, 41] width 39 height 14
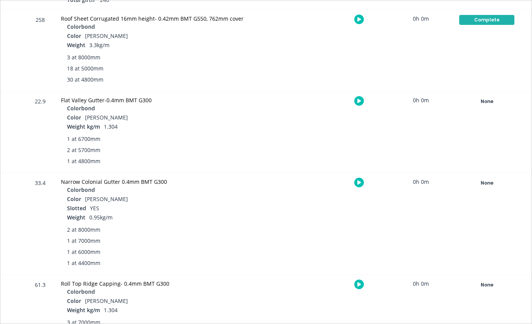
scroll to position [450, 0]
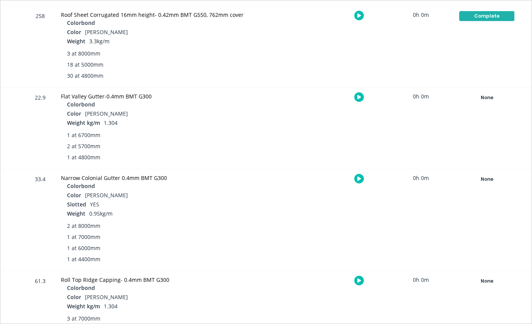
click at [489, 178] on div "None" at bounding box center [486, 179] width 55 height 10
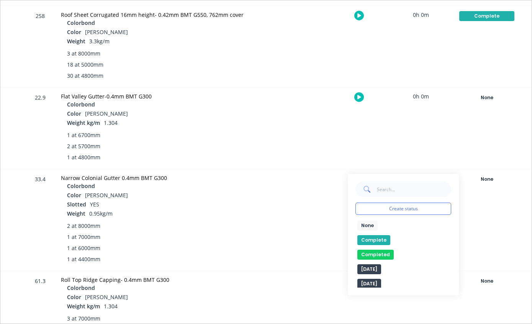
click at [379, 238] on button "Complete" at bounding box center [373, 240] width 33 height 10
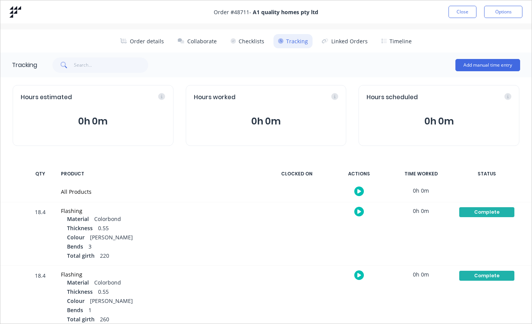
scroll to position [0, 0]
click at [456, 11] on button "Close" at bounding box center [462, 12] width 28 height 12
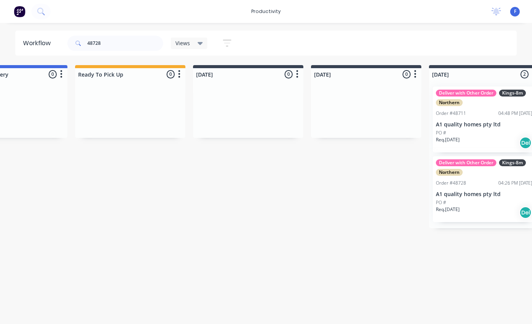
scroll to position [15, 519]
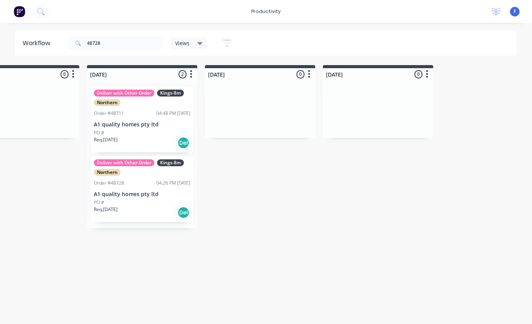
click at [132, 191] on p "A1 quality homes pty ltd" at bounding box center [142, 194] width 96 height 7
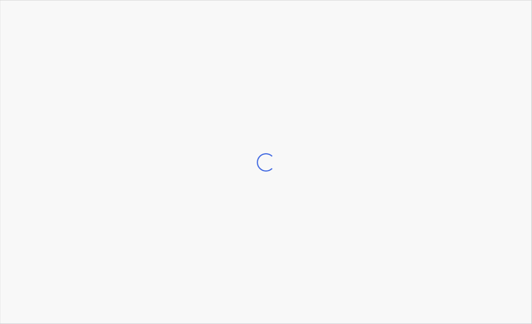
scroll to position [15, 519]
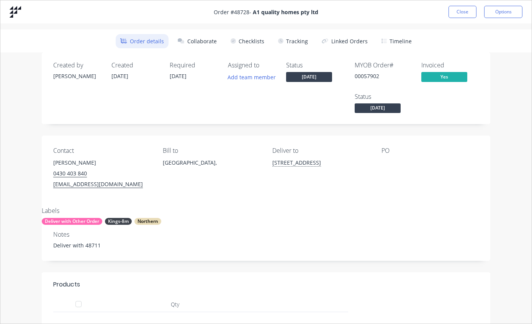
click at [300, 44] on button "Tracking" at bounding box center [292, 41] width 39 height 14
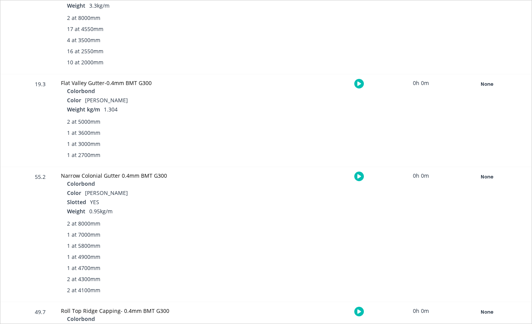
scroll to position [232, 0]
click at [498, 85] on div "None" at bounding box center [486, 83] width 55 height 10
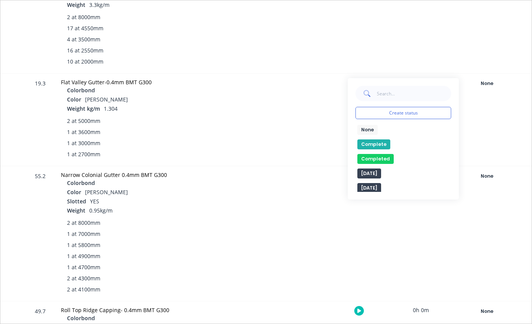
click at [381, 140] on button "Complete" at bounding box center [373, 144] width 33 height 10
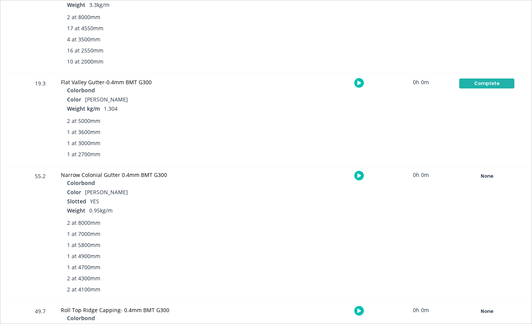
click at [492, 174] on div "None" at bounding box center [486, 176] width 55 height 10
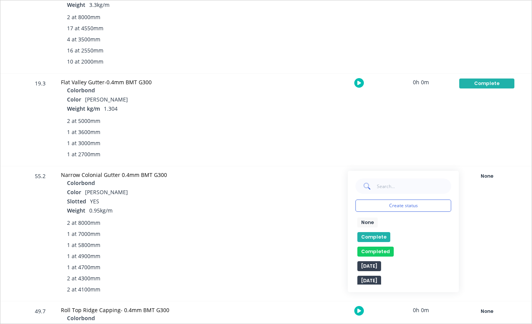
click at [378, 235] on button "Complete" at bounding box center [373, 237] width 33 height 10
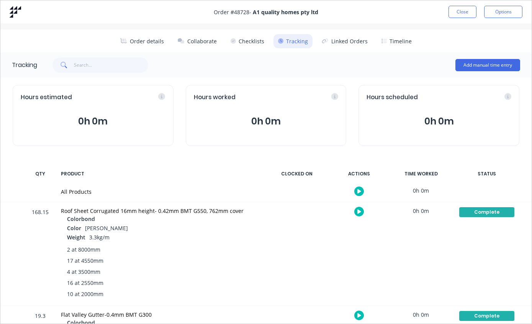
scroll to position [0, 0]
click at [461, 9] on button "Close" at bounding box center [462, 12] width 28 height 12
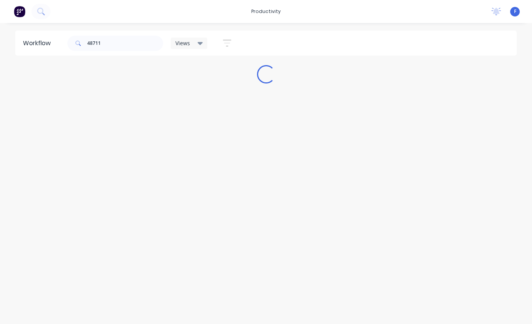
scroll to position [15, 0]
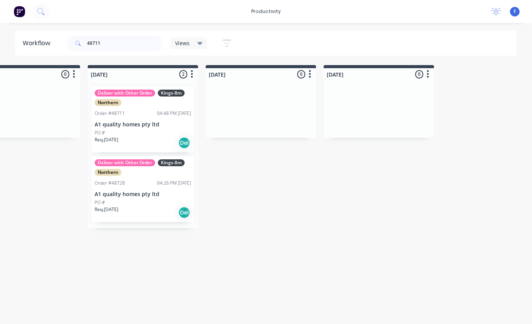
click at [159, 103] on div "Deliver with Other Order Kings-8m Northern Order #48711 04:48 PM [DATE] A1 qual…" at bounding box center [143, 120] width 103 height 66
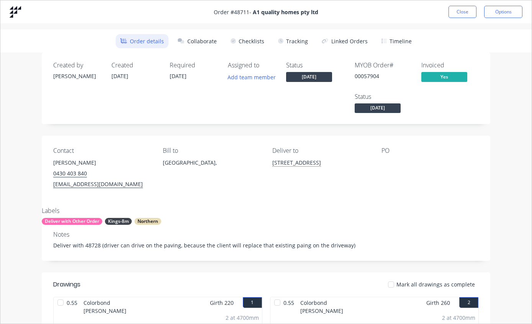
scroll to position [0, 0]
click at [297, 41] on button "Tracking" at bounding box center [292, 41] width 39 height 14
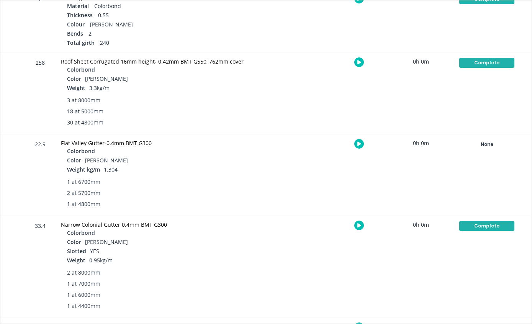
scroll to position [404, 0]
click at [491, 139] on div "None" at bounding box center [486, 144] width 55 height 10
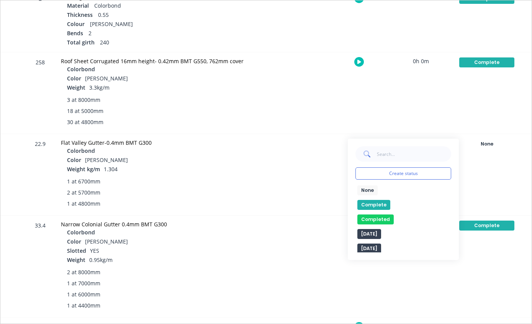
click at [379, 207] on button "Complete" at bounding box center [373, 205] width 33 height 10
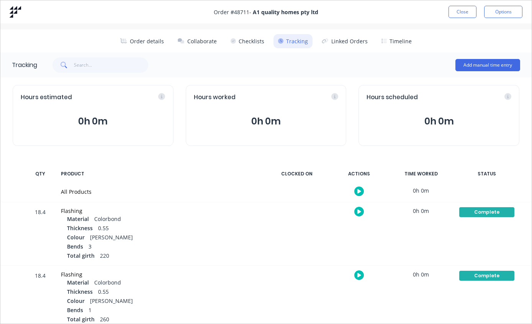
scroll to position [0, 0]
click at [459, 11] on button "Close" at bounding box center [462, 12] width 28 height 12
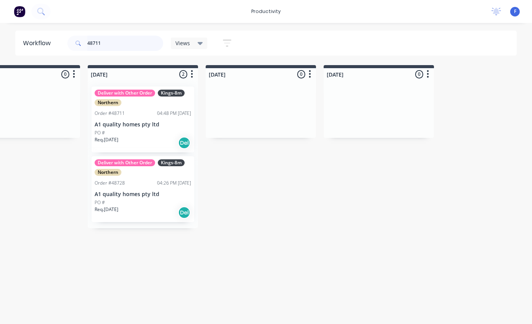
scroll to position [15, 518]
click at [147, 91] on div "Deliver with Other Order Kings-8m Northern Order #48711 04:48 PM [DATE] A1 qual…" at bounding box center [143, 120] width 103 height 66
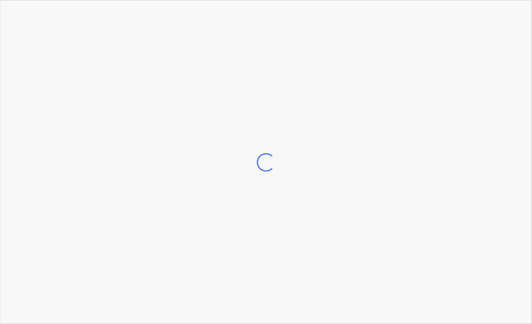
scroll to position [15, 518]
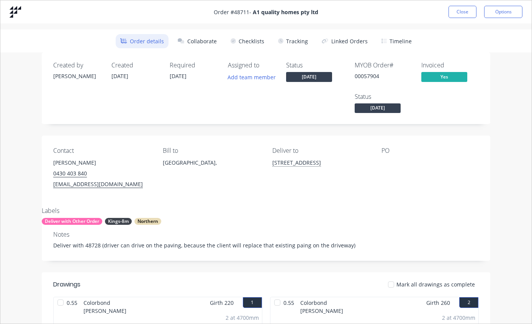
click at [306, 39] on button "Tracking" at bounding box center [292, 41] width 39 height 14
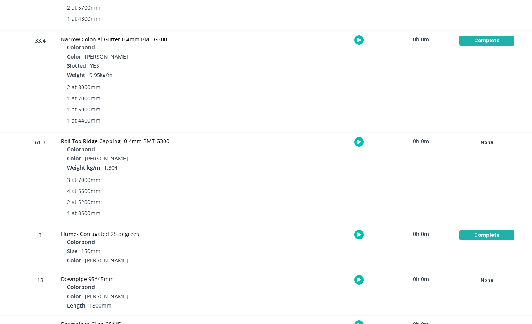
scroll to position [590, 0]
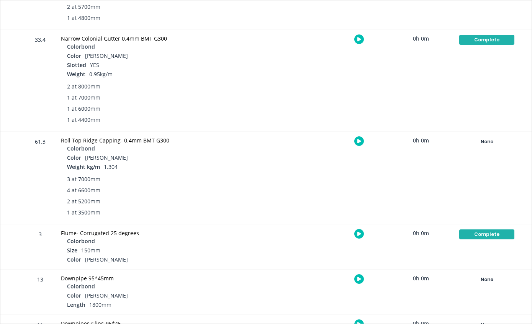
click at [491, 137] on div "None" at bounding box center [486, 142] width 55 height 10
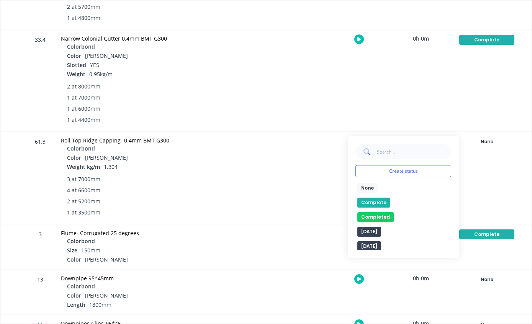
click at [380, 199] on button "Complete" at bounding box center [373, 203] width 33 height 10
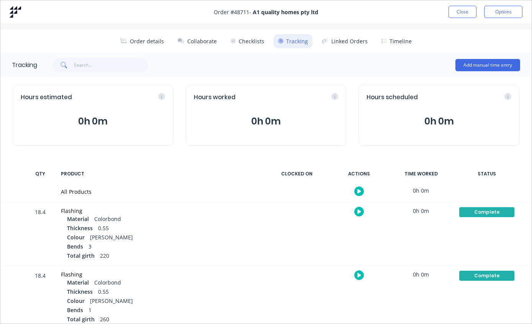
scroll to position [0, 0]
click at [456, 8] on button "Close" at bounding box center [462, 12] width 28 height 12
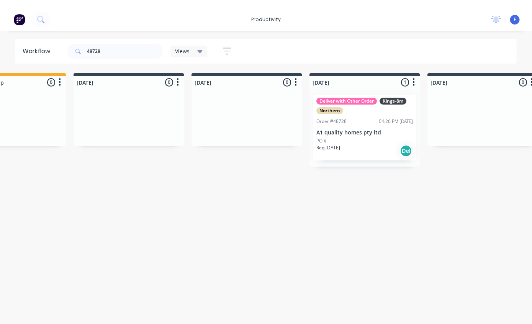
scroll to position [0, 383]
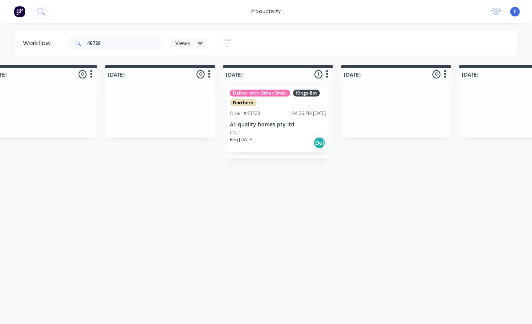
click at [276, 118] on div "Deliver with Other Order Kings-8m Northern Order #48728 04:26 PM [DATE] A1 qual…" at bounding box center [278, 120] width 103 height 66
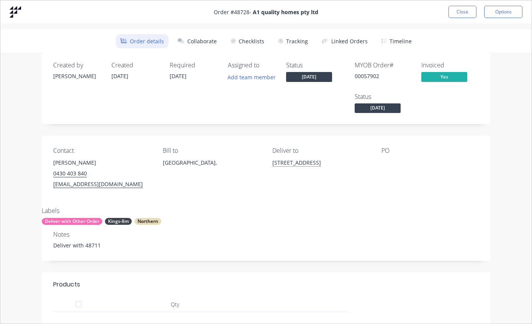
click at [301, 34] on button "Tracking" at bounding box center [292, 41] width 39 height 14
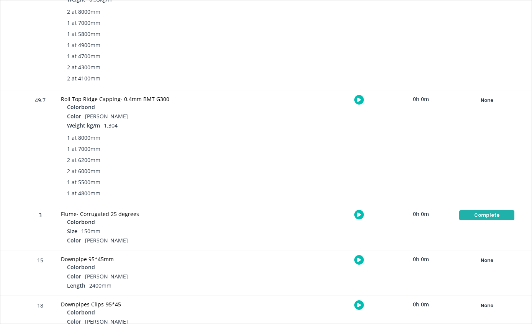
scroll to position [446, 0]
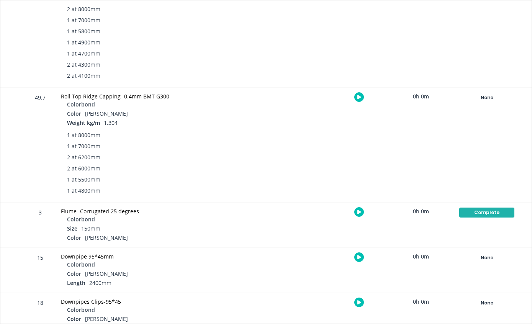
click at [500, 93] on div "None" at bounding box center [486, 98] width 55 height 10
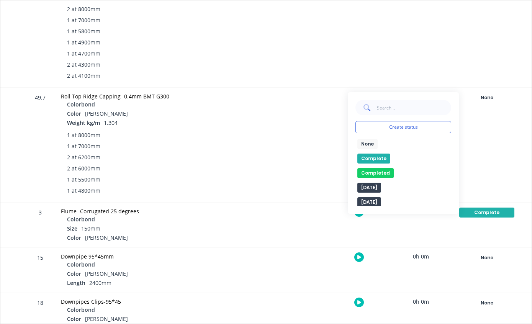
click at [376, 160] on button "Complete" at bounding box center [373, 159] width 33 height 10
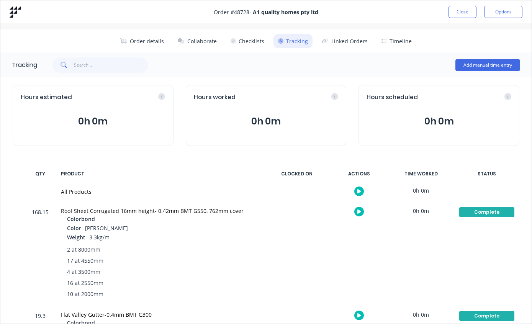
scroll to position [0, 0]
click at [462, 13] on button "Close" at bounding box center [462, 12] width 28 height 12
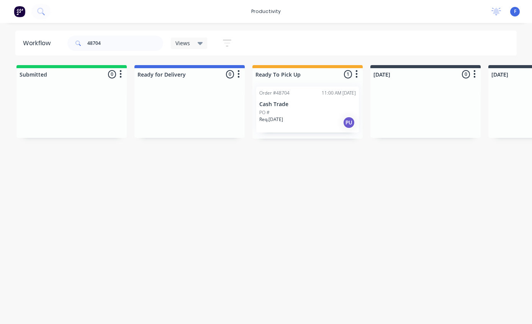
click at [316, 124] on div "Req. [DATE] PU" at bounding box center [307, 122] width 96 height 13
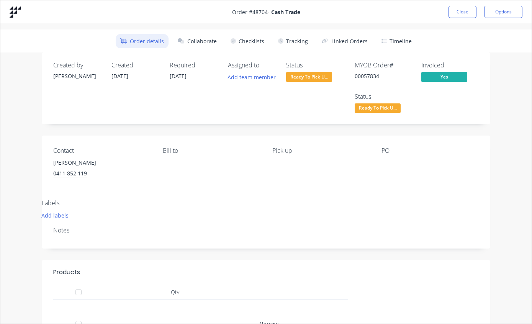
click at [291, 47] on button "Tracking" at bounding box center [292, 41] width 39 height 14
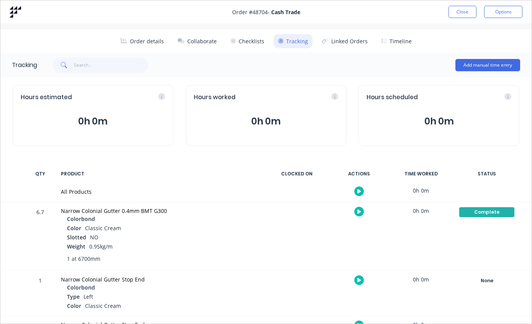
click at [464, 7] on button "Close" at bounding box center [462, 12] width 28 height 12
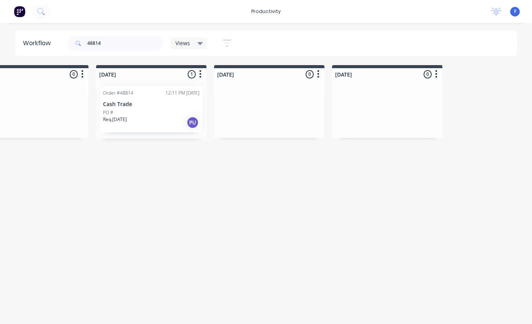
scroll to position [0, 566]
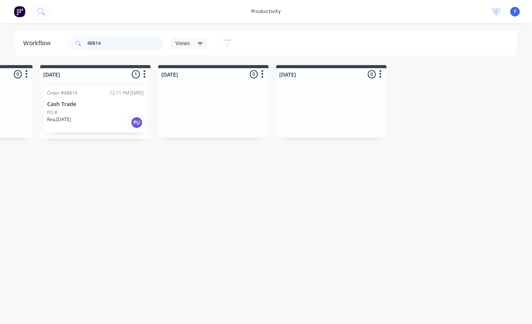
type input "48814"
click at [105, 110] on div "PO #" at bounding box center [95, 112] width 96 height 7
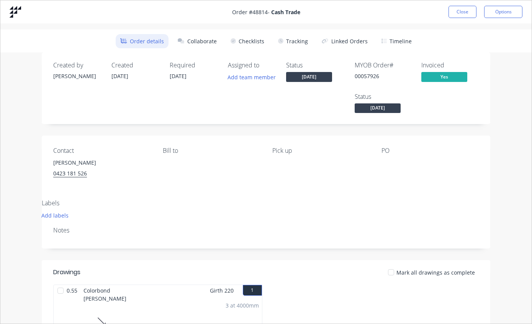
click at [300, 41] on button "Tracking" at bounding box center [292, 41] width 39 height 14
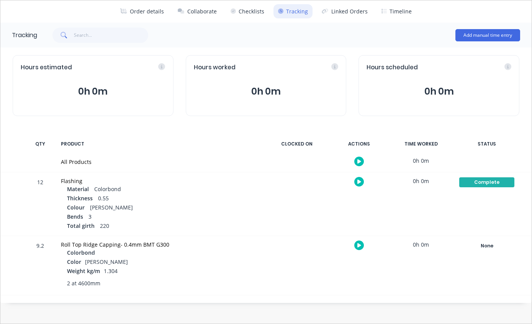
scroll to position [30, 0]
click at [487, 248] on div "None" at bounding box center [486, 246] width 55 height 10
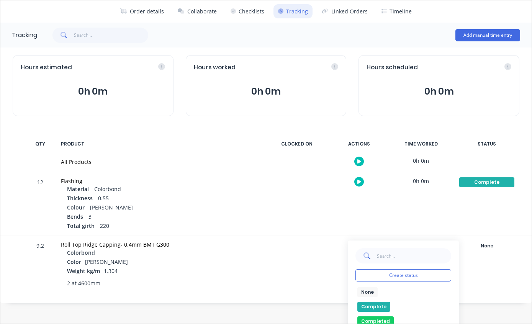
click at [381, 302] on button "Complete" at bounding box center [373, 307] width 33 height 10
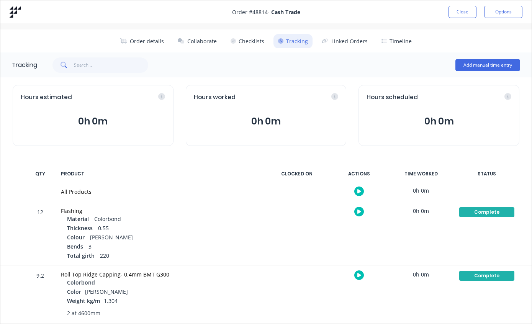
scroll to position [0, 0]
click at [464, 10] on button "Close" at bounding box center [462, 12] width 28 height 12
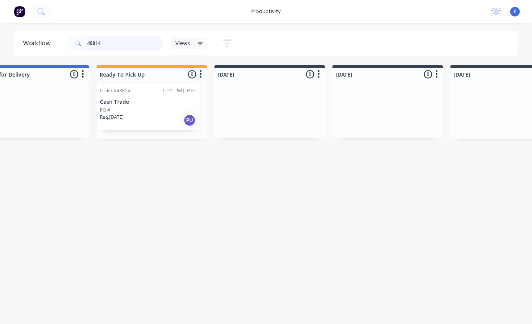
scroll to position [0, 155]
